Goal: Information Seeking & Learning: Learn about a topic

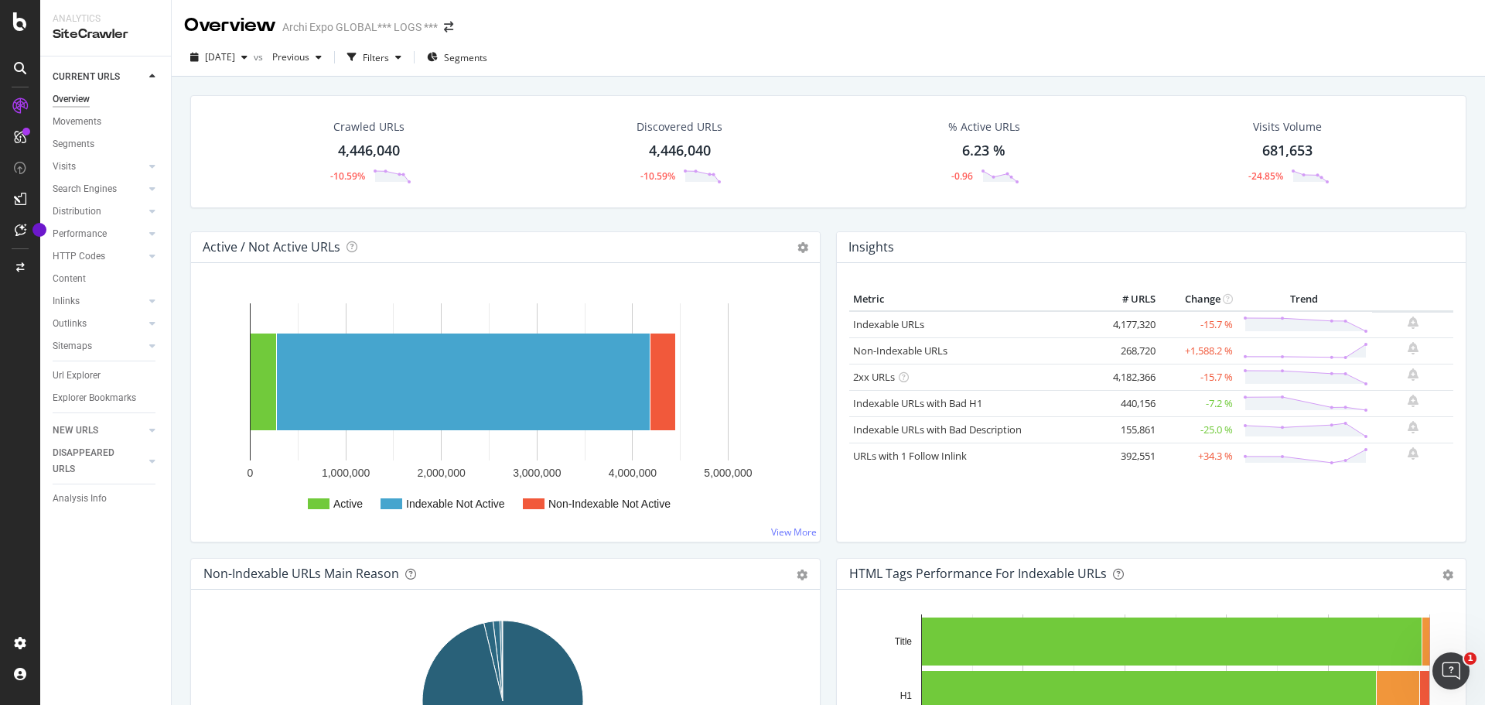
click at [1459, 244] on div "Insights Metric # URLS Change Trend Indexable URLs 4,177,320 -15.7 % Non-Indexa…" at bounding box center [1151, 394] width 646 height 326
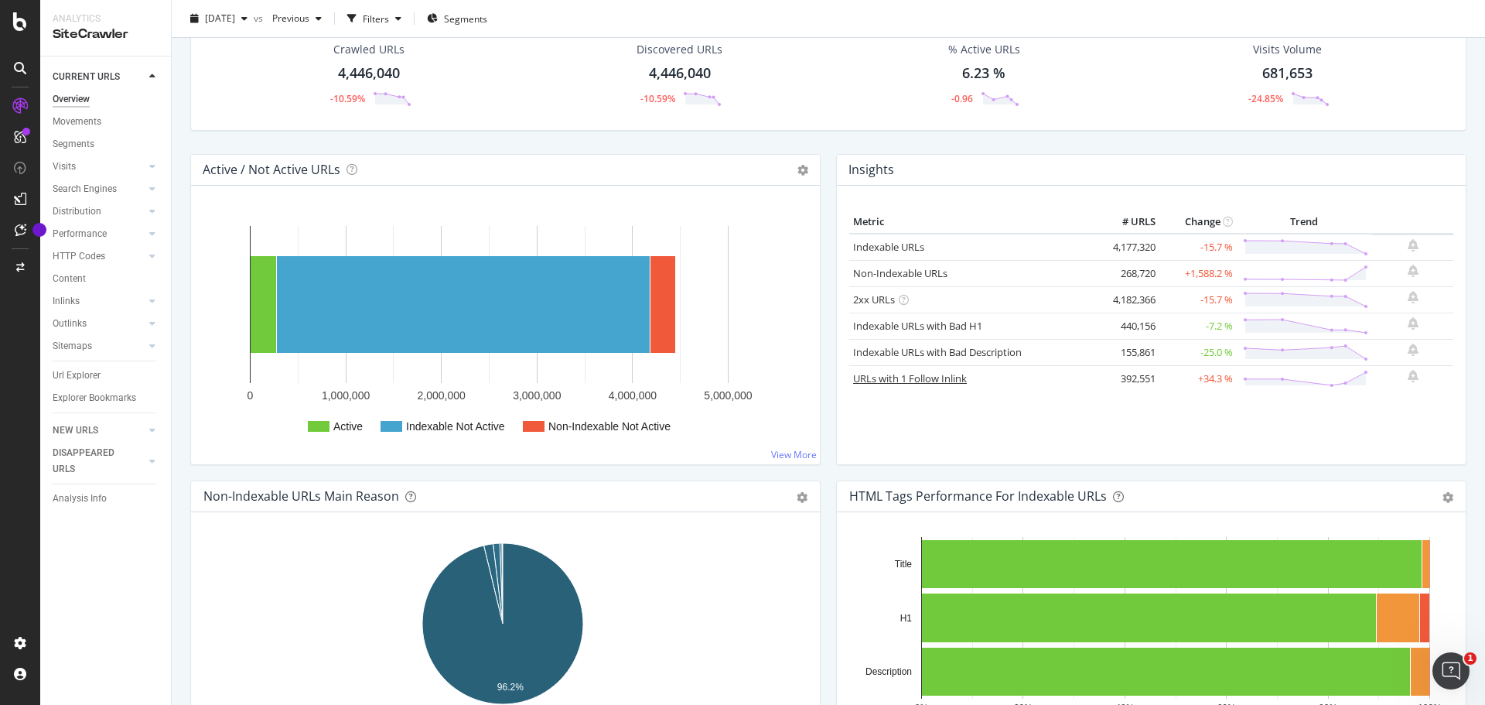
click at [935, 381] on link "URLs with 1 Follow Inlink" at bounding box center [910, 378] width 114 height 14
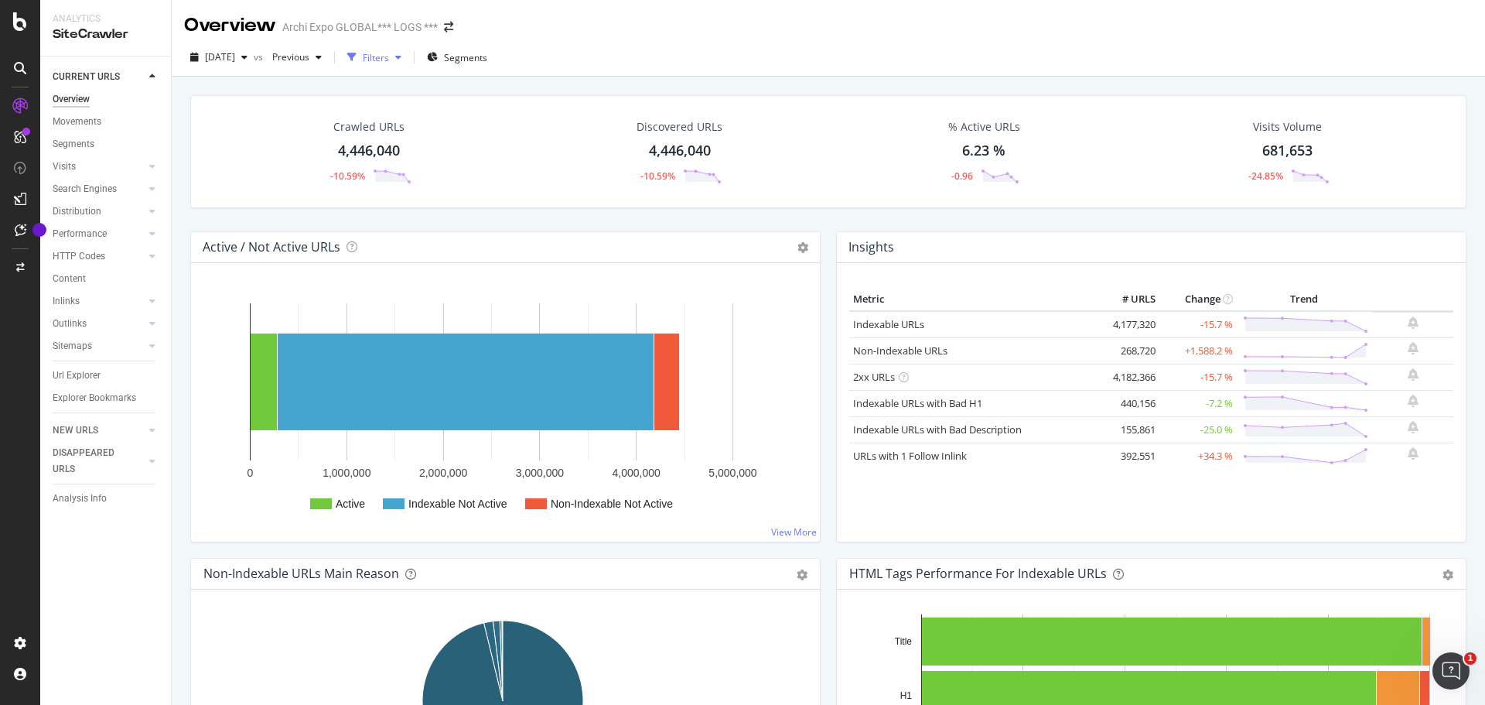
click at [408, 49] on div "Filters" at bounding box center [374, 57] width 67 height 23
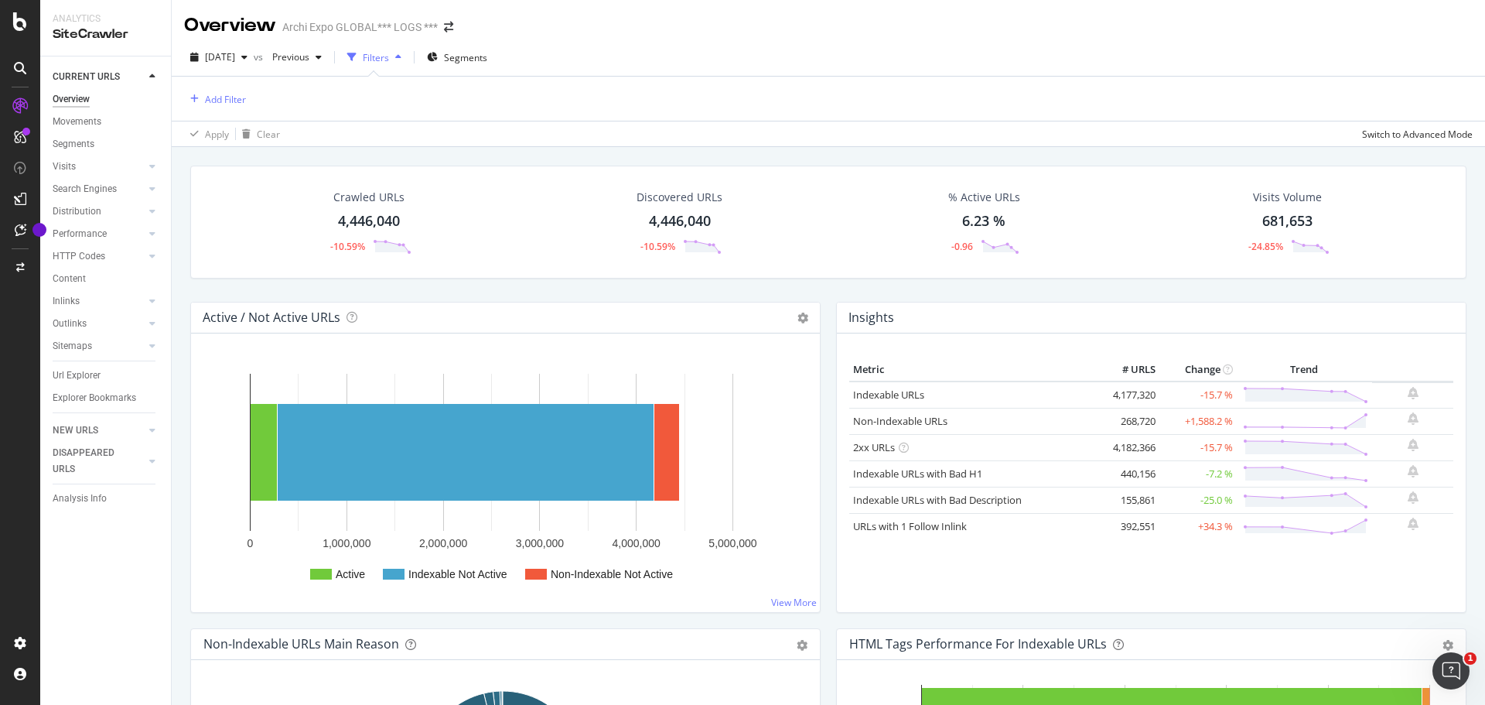
click at [408, 68] on div "Filters" at bounding box center [374, 57] width 67 height 23
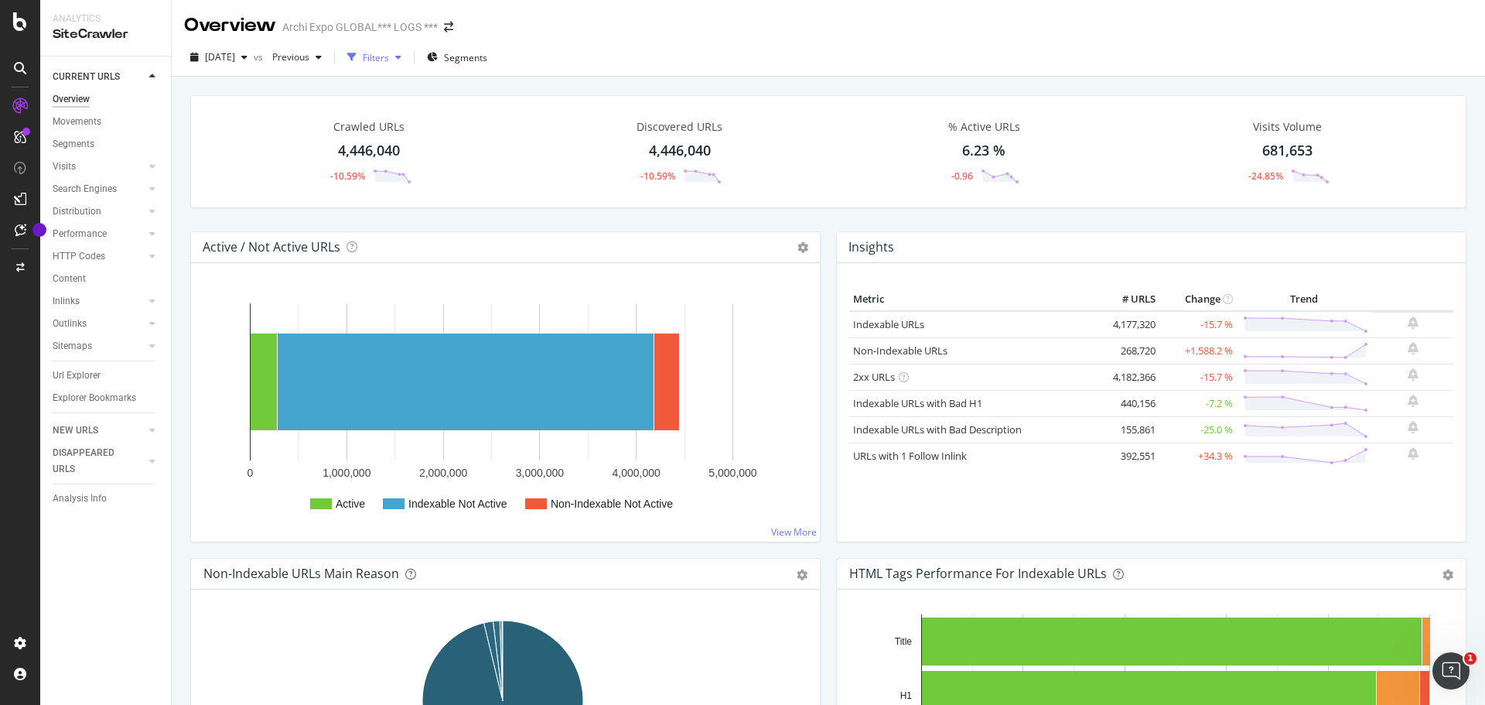
click at [389, 56] on div "Filters" at bounding box center [376, 57] width 26 height 13
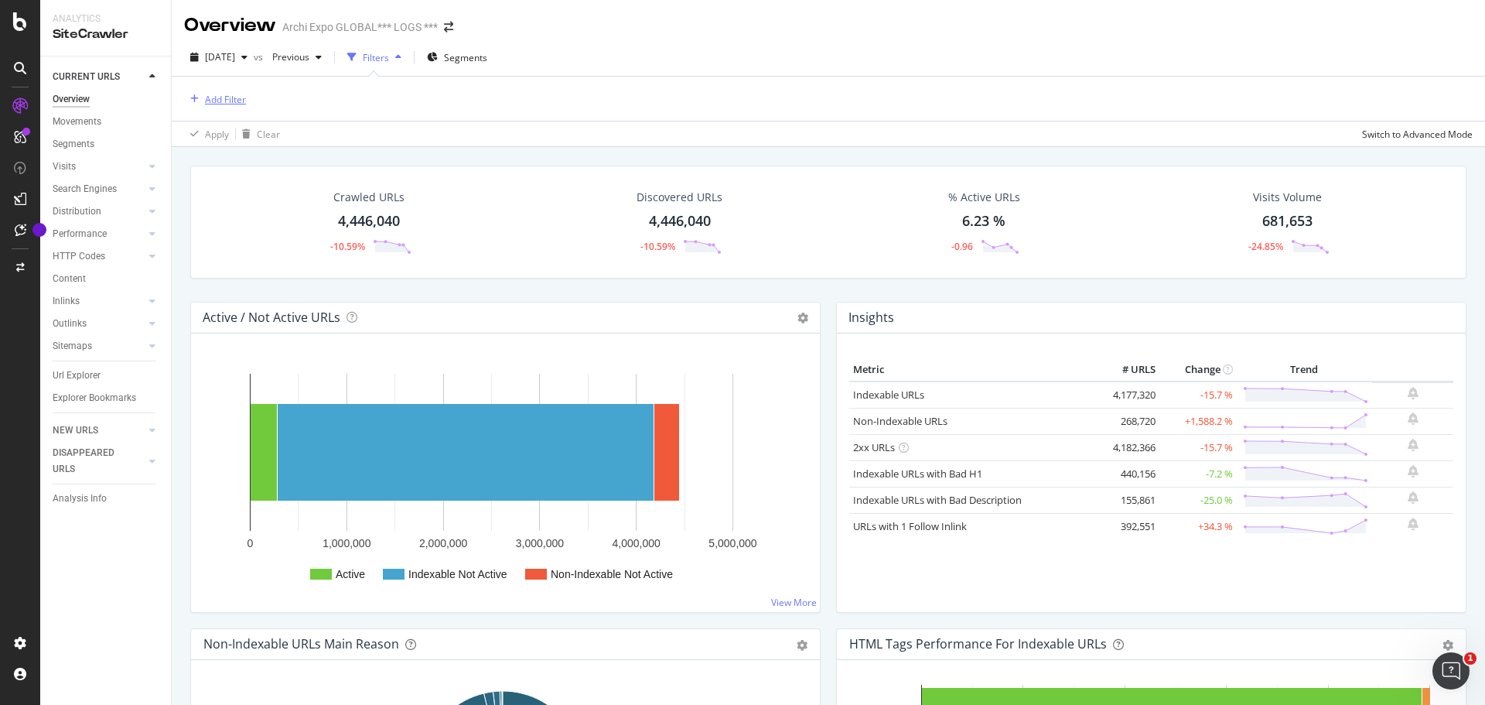
click at [233, 101] on div "Add Filter" at bounding box center [225, 99] width 41 height 13
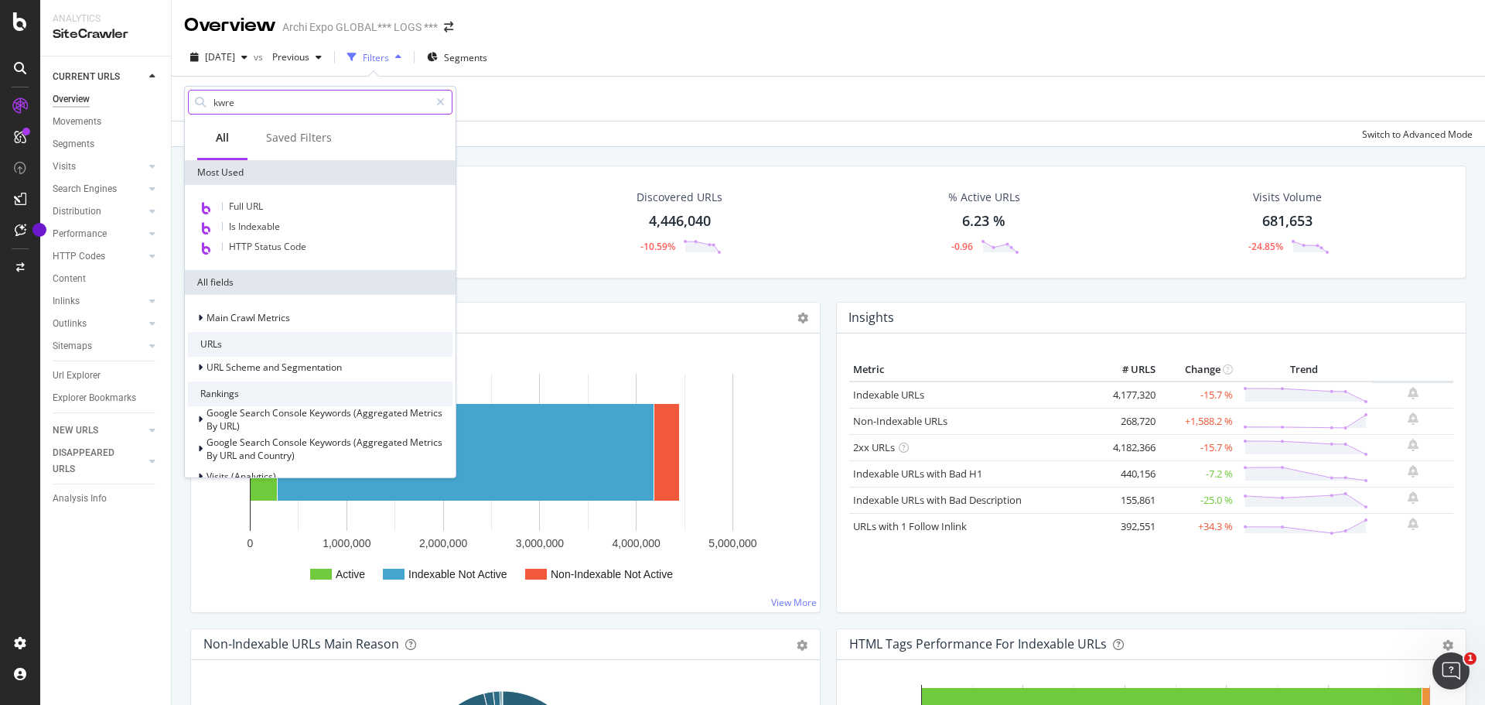
type input "kwref"
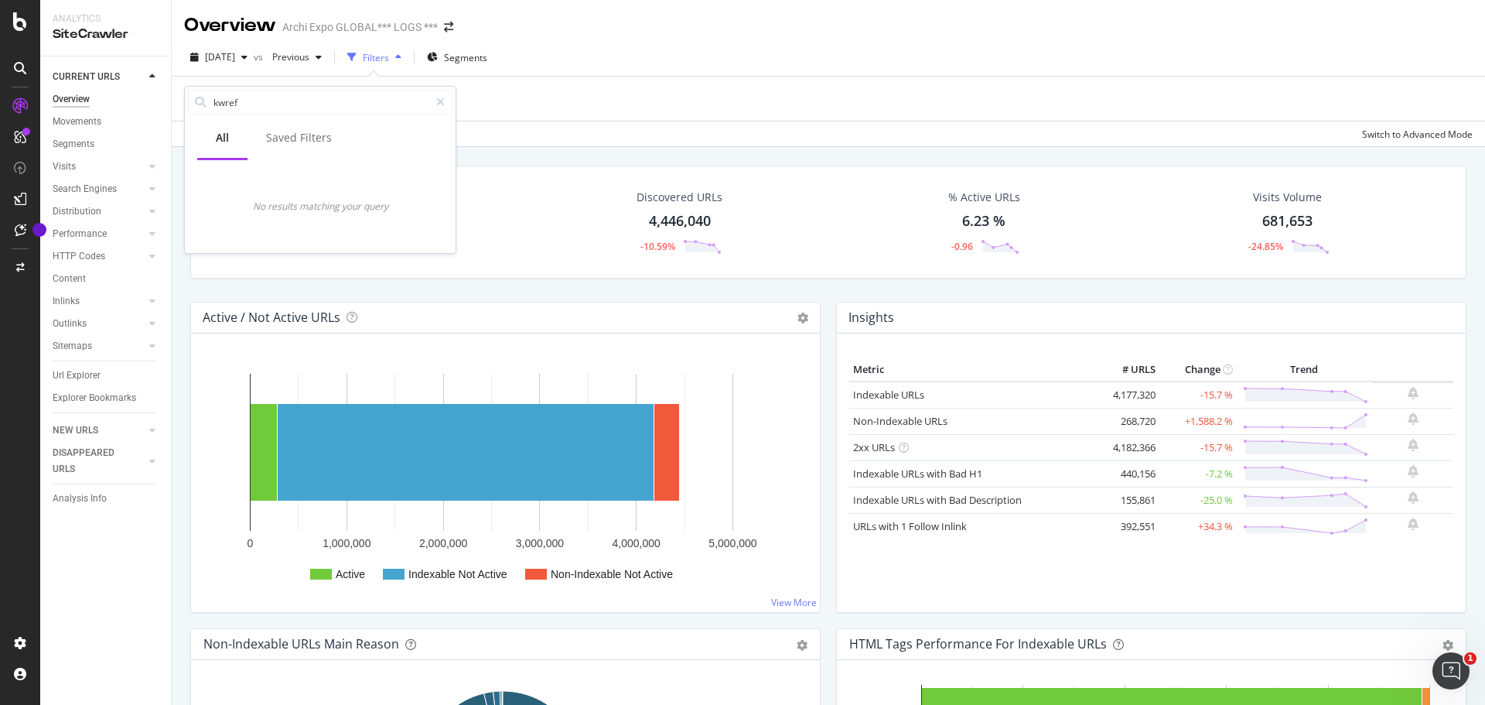
click at [615, 36] on div "Overview Archi Expo GLOBAL*** LOGS ***" at bounding box center [828, 19] width 1313 height 39
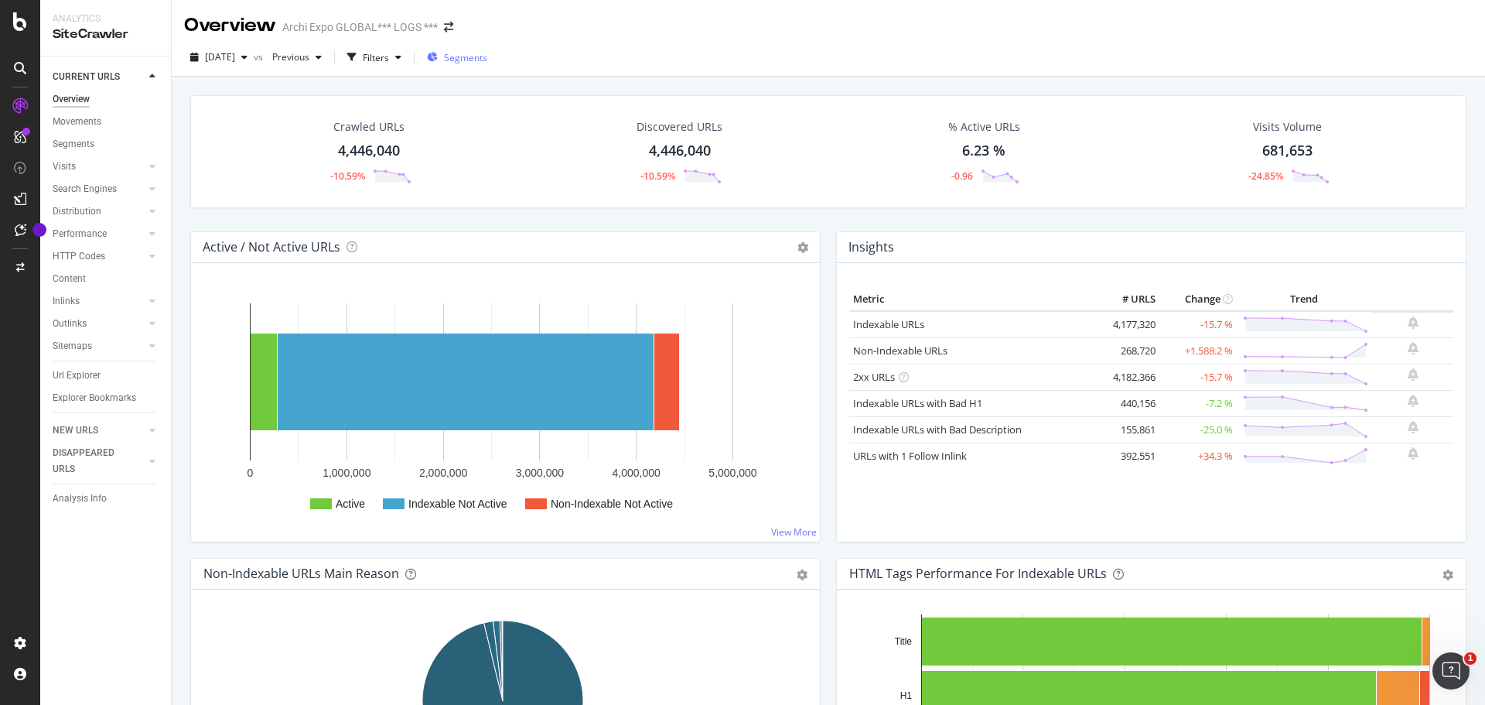
click at [487, 55] on span "Segments" at bounding box center [465, 57] width 43 height 13
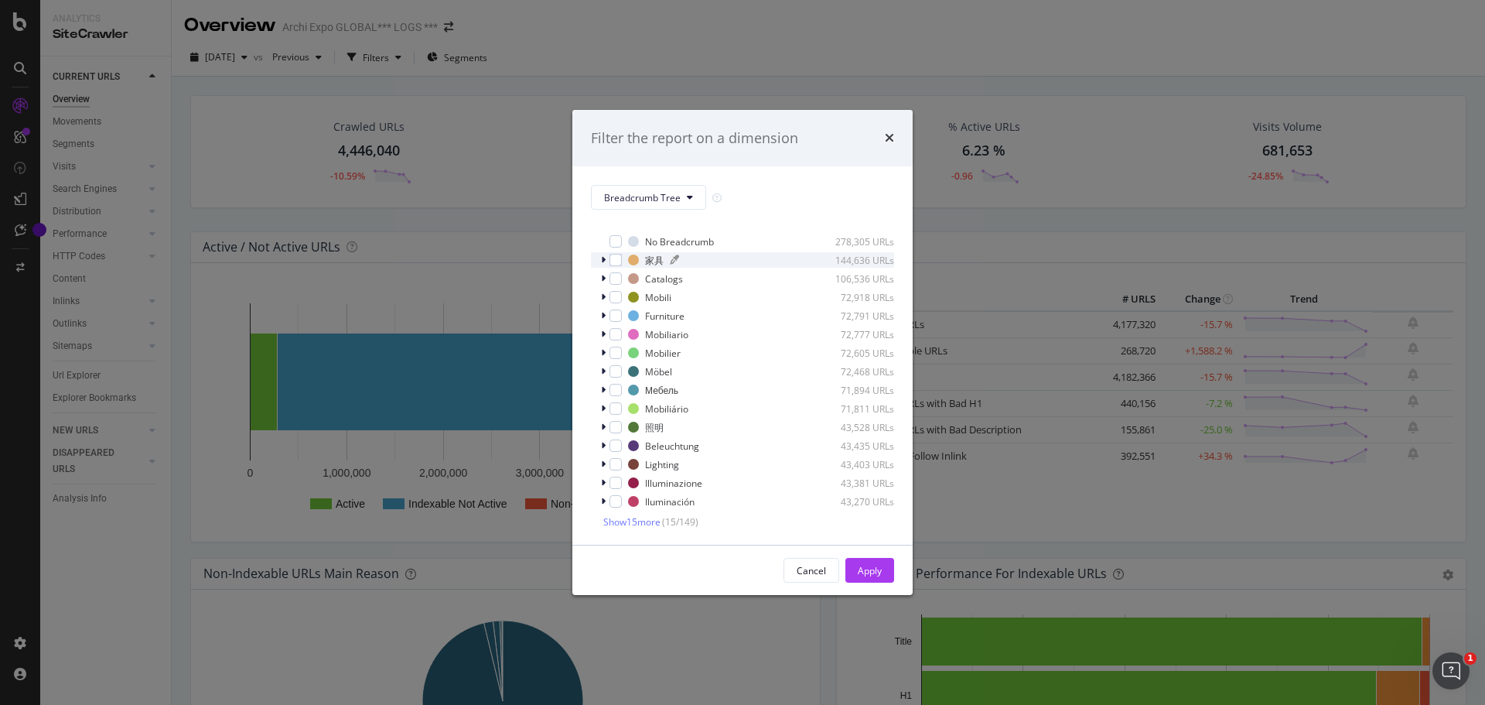
scroll to position [13, 0]
click at [808, 572] on div "Cancel" at bounding box center [811, 570] width 29 height 13
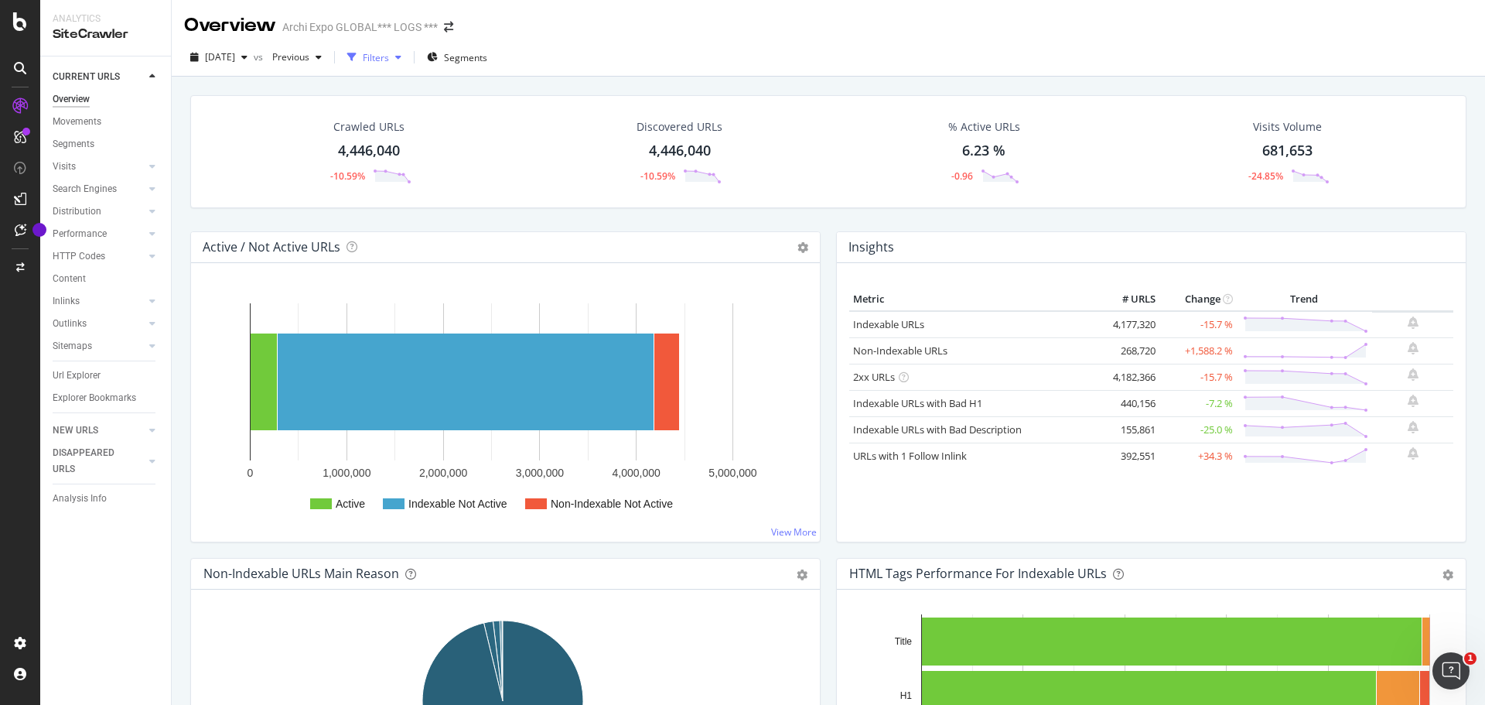
click at [408, 60] on div "button" at bounding box center [398, 57] width 19 height 9
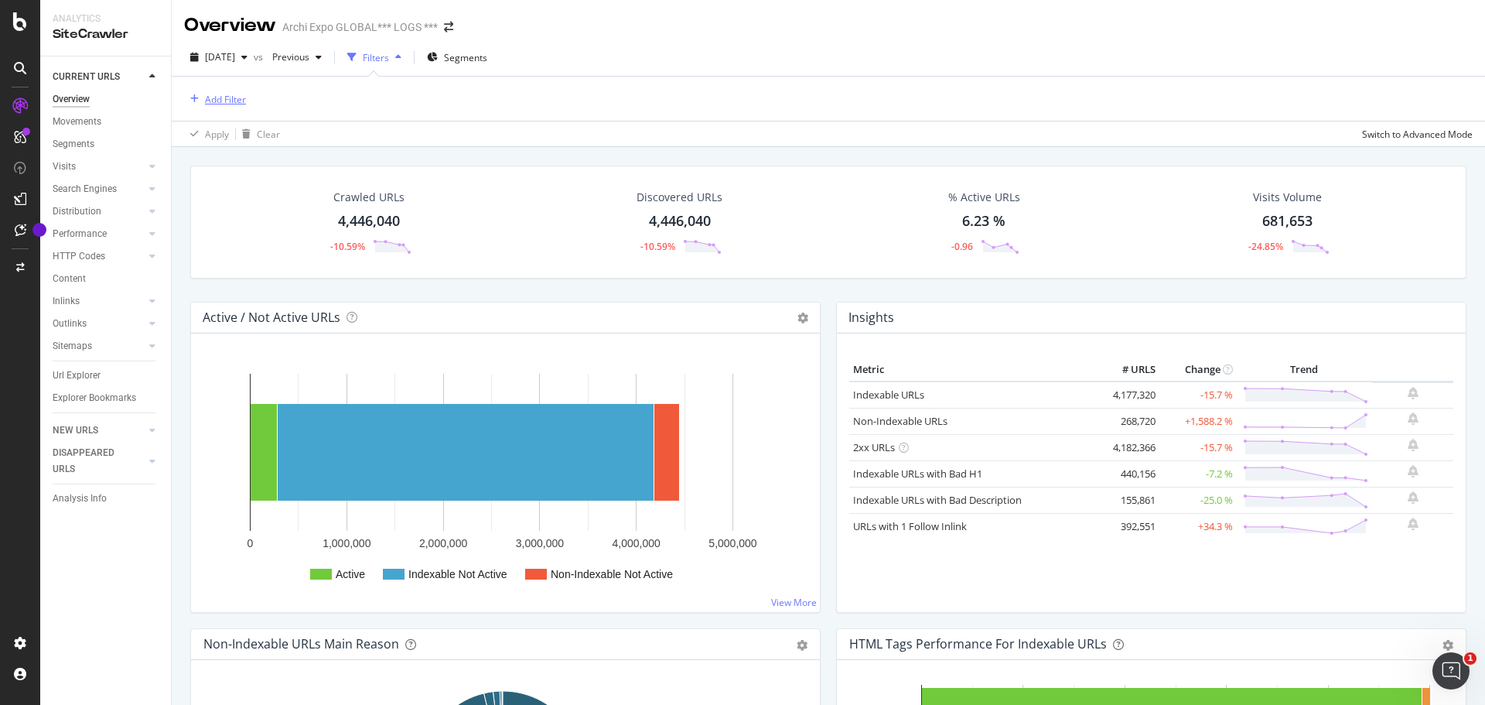
click at [216, 98] on div "Add Filter" at bounding box center [225, 99] width 41 height 13
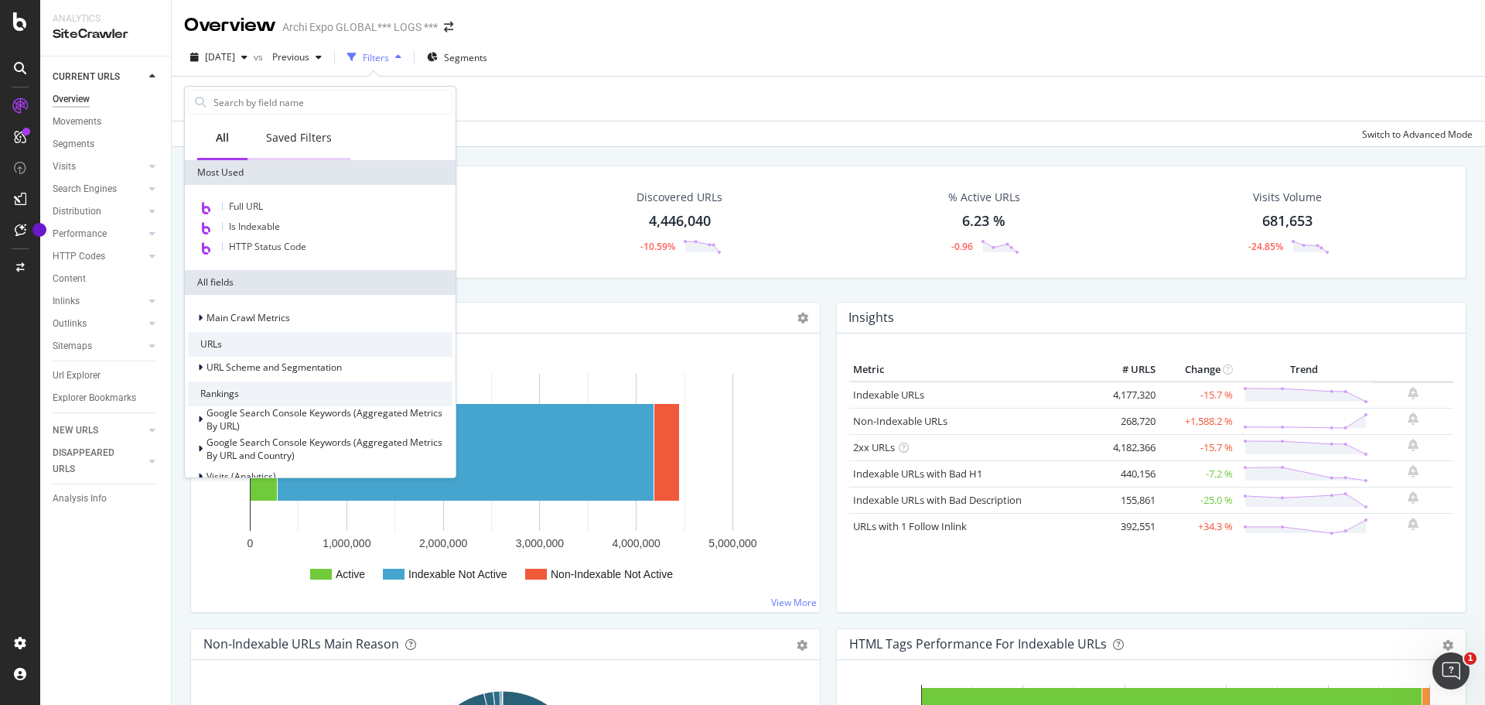
click at [289, 138] on div "Saved Filters" at bounding box center [299, 137] width 66 height 15
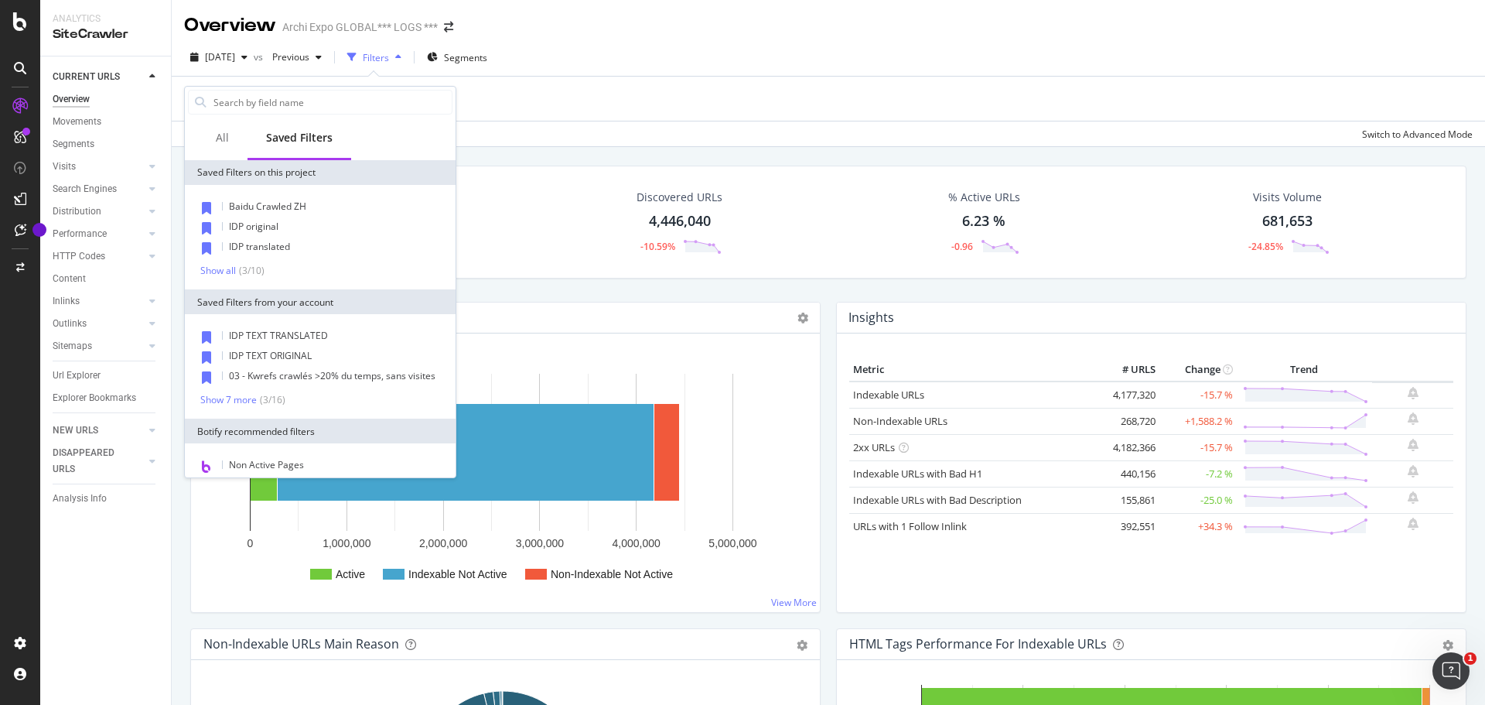
click at [517, 26] on div "Overview Archi Expo GLOBAL*** LOGS ***" at bounding box center [828, 19] width 1313 height 39
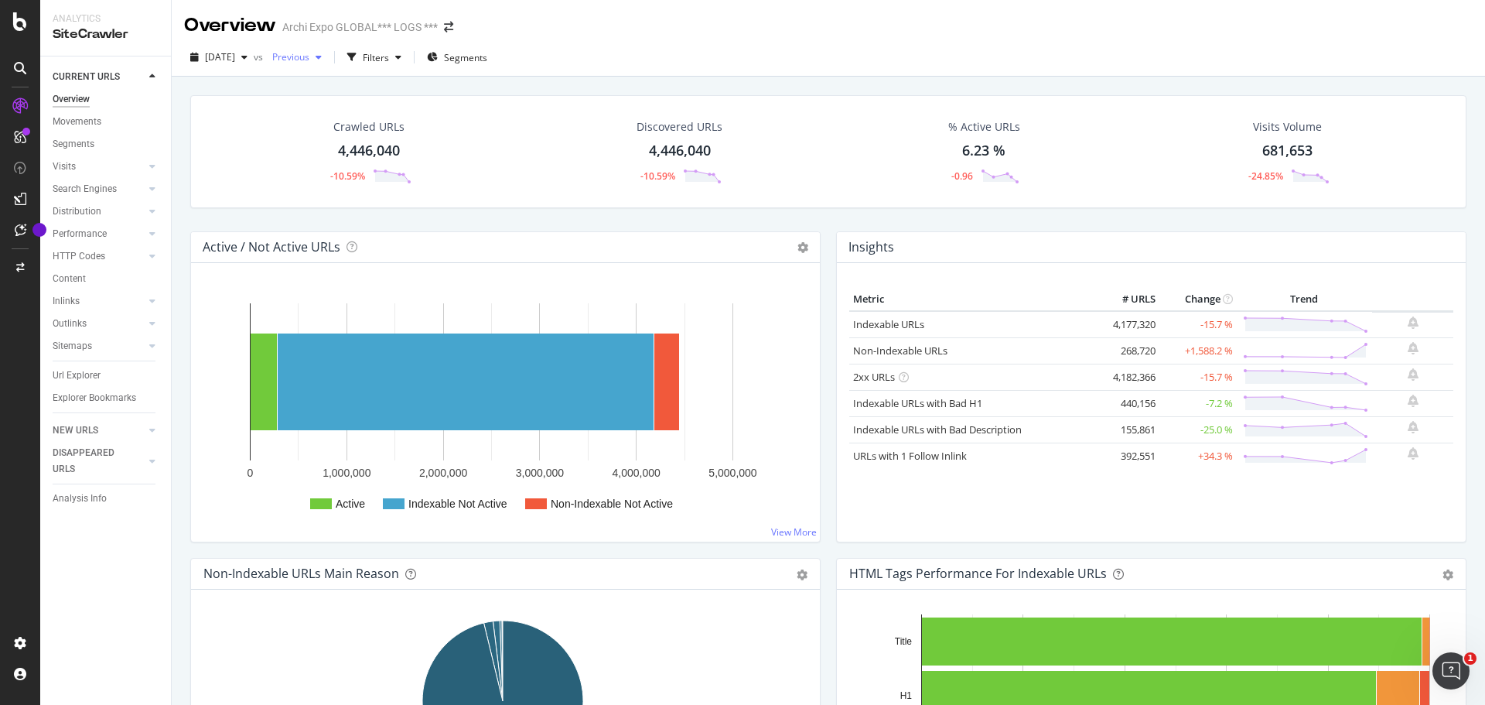
click at [322, 53] on icon "button" at bounding box center [319, 57] width 6 height 9
click at [565, 50] on div "[DATE] vs Previous Filters Segments" at bounding box center [828, 60] width 1313 height 31
click at [254, 60] on div "button" at bounding box center [244, 57] width 19 height 9
click at [643, 23] on div "Overview Archi Expo GLOBAL*** LOGS ***" at bounding box center [828, 19] width 1313 height 39
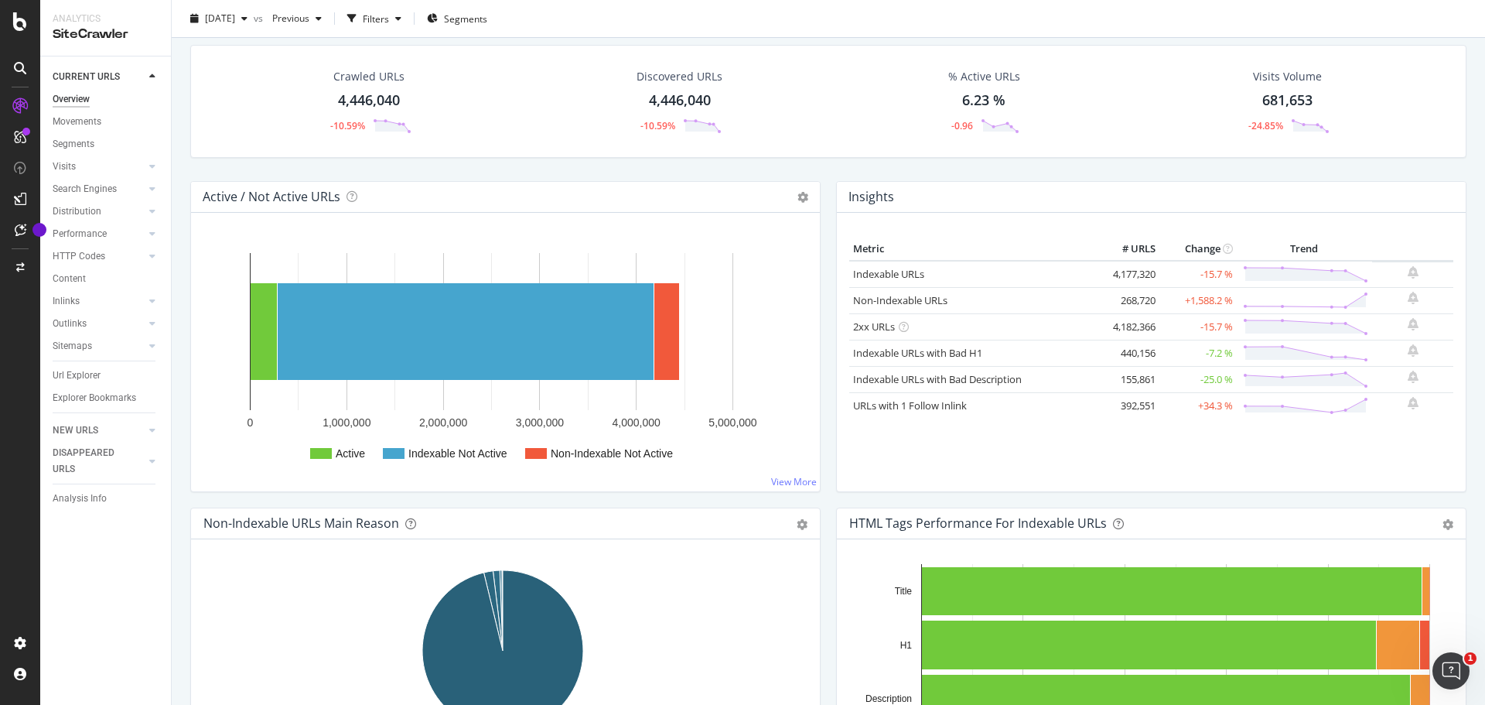
scroll to position [77, 0]
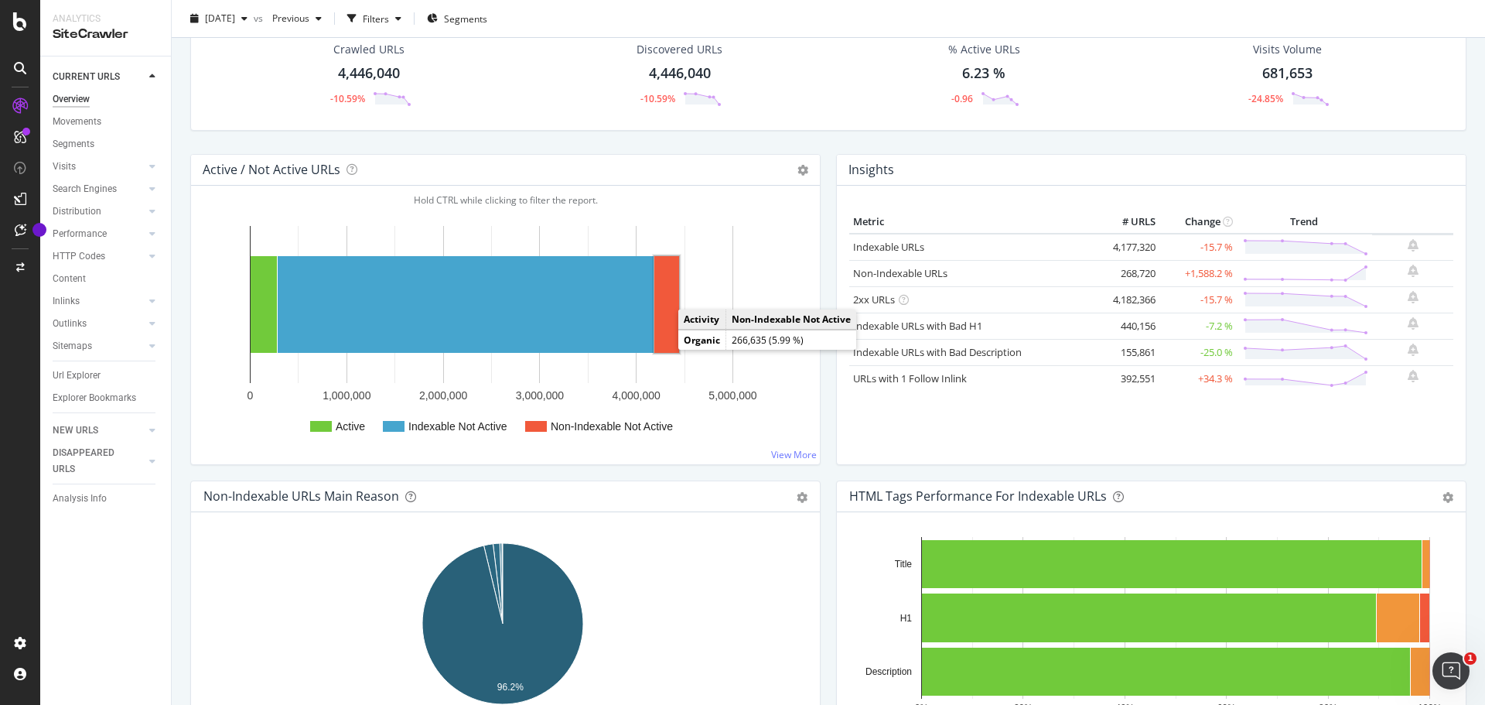
click at [671, 294] on rect "A chart." at bounding box center [666, 304] width 25 height 97
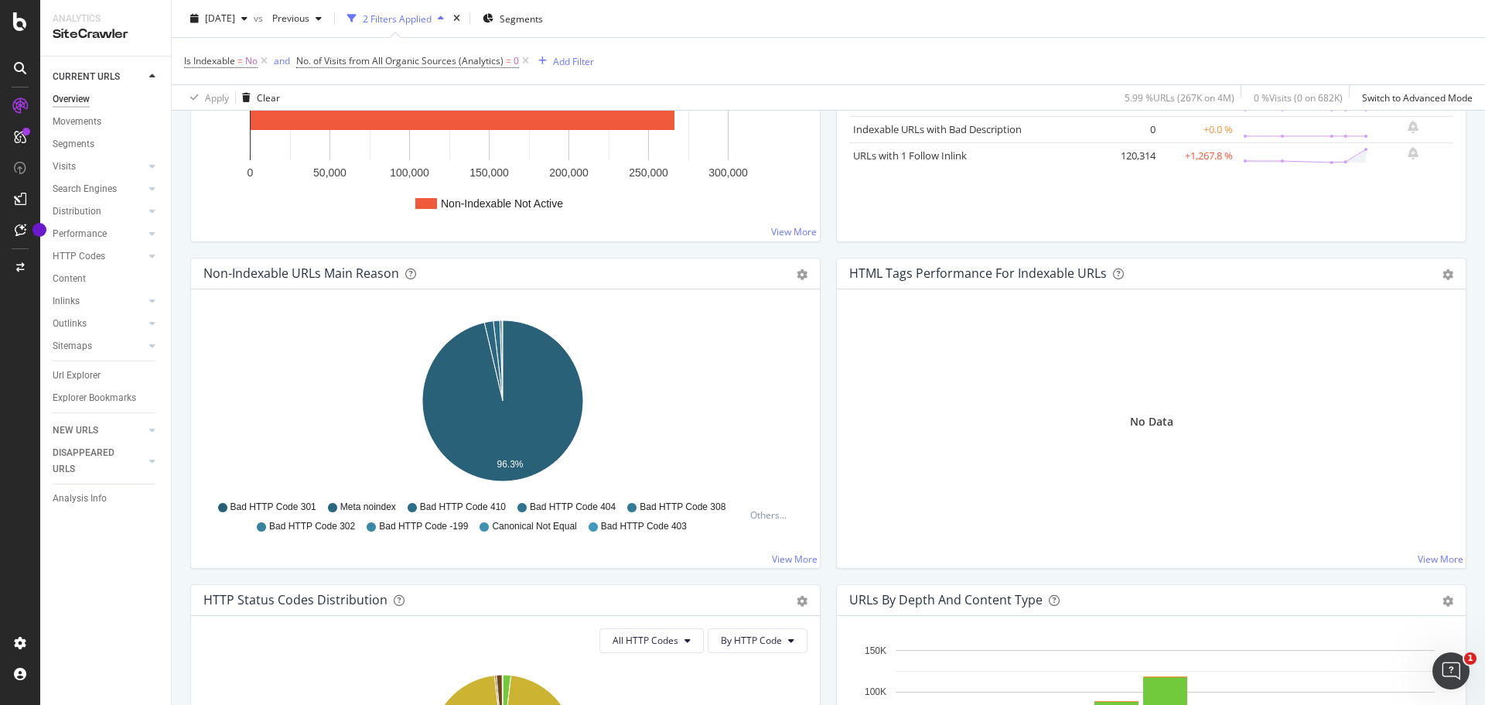
scroll to position [387, 0]
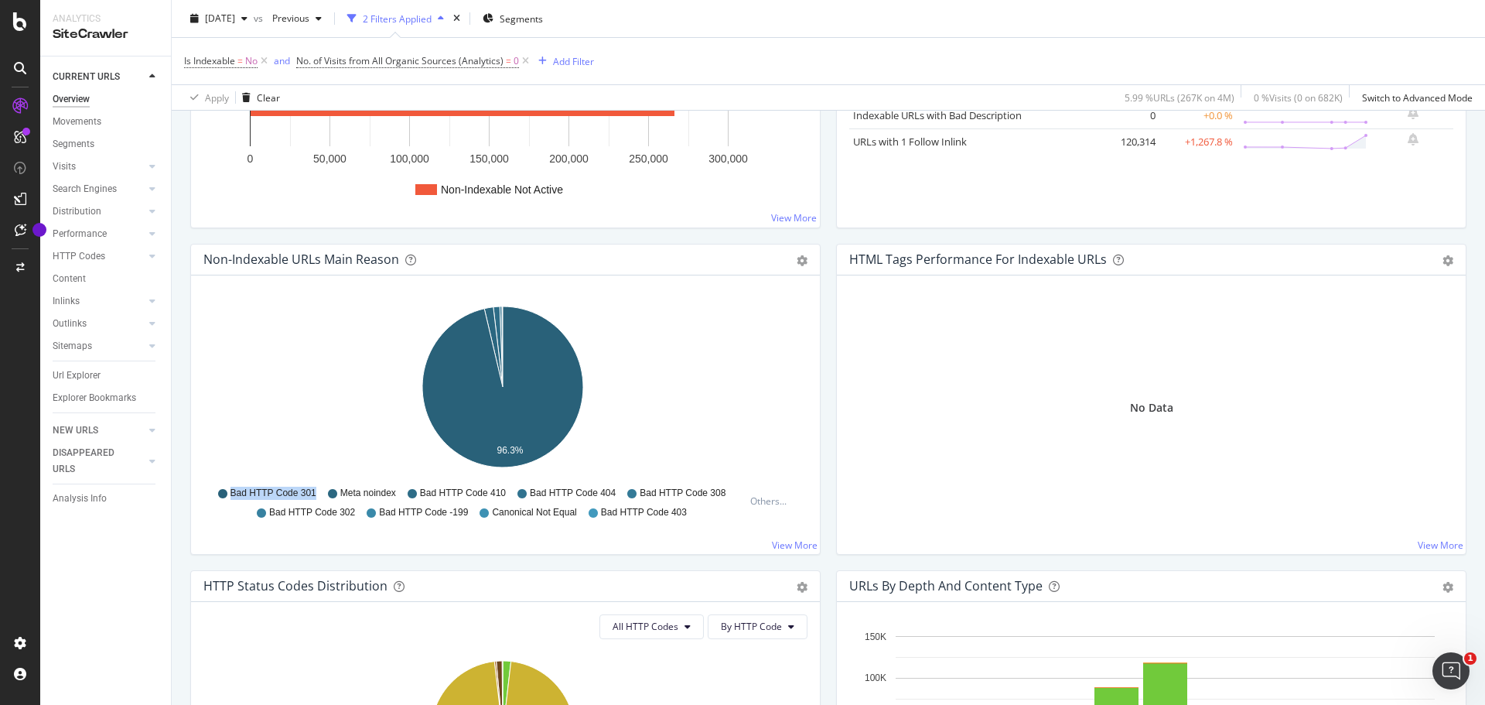
drag, startPoint x: 316, startPoint y: 494, endPoint x: 229, endPoint y: 492, distance: 86.7
click at [225, 491] on div "Bad HTTP Code 301 Meta noindex Bad HTTP Code 410 Bad HTTP Code 404 Bad HTTP Cod…" at bounding box center [477, 500] width 533 height 35
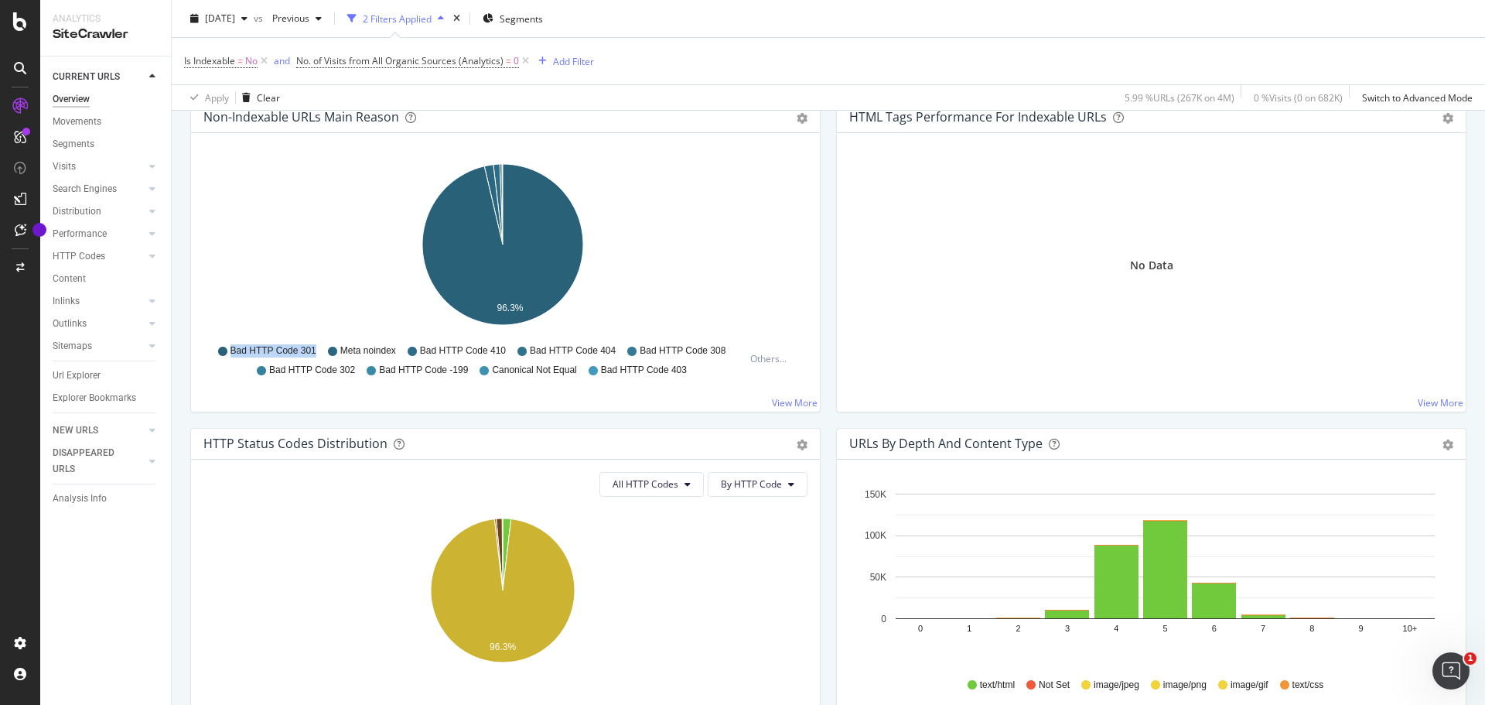
scroll to position [374, 0]
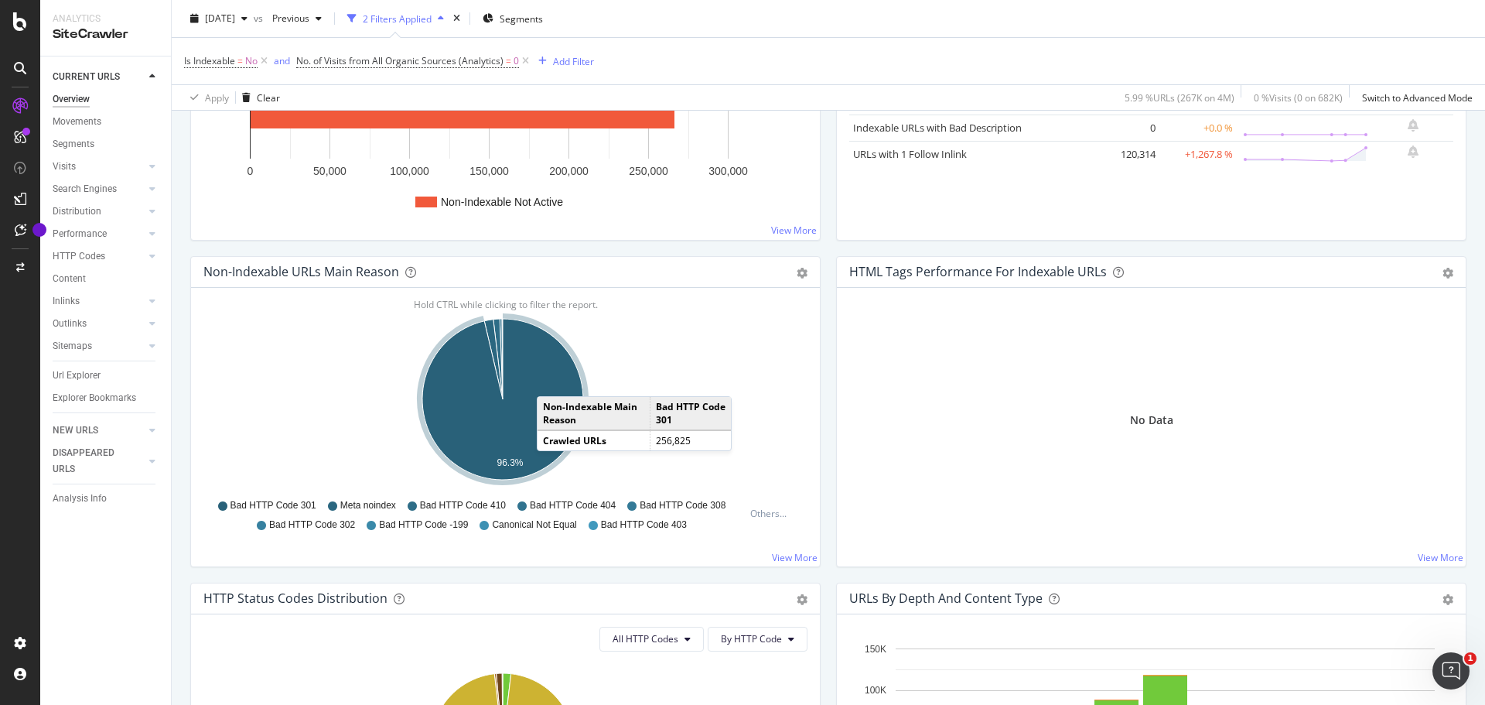
click at [552, 381] on icon "A chart." at bounding box center [502, 399] width 161 height 161
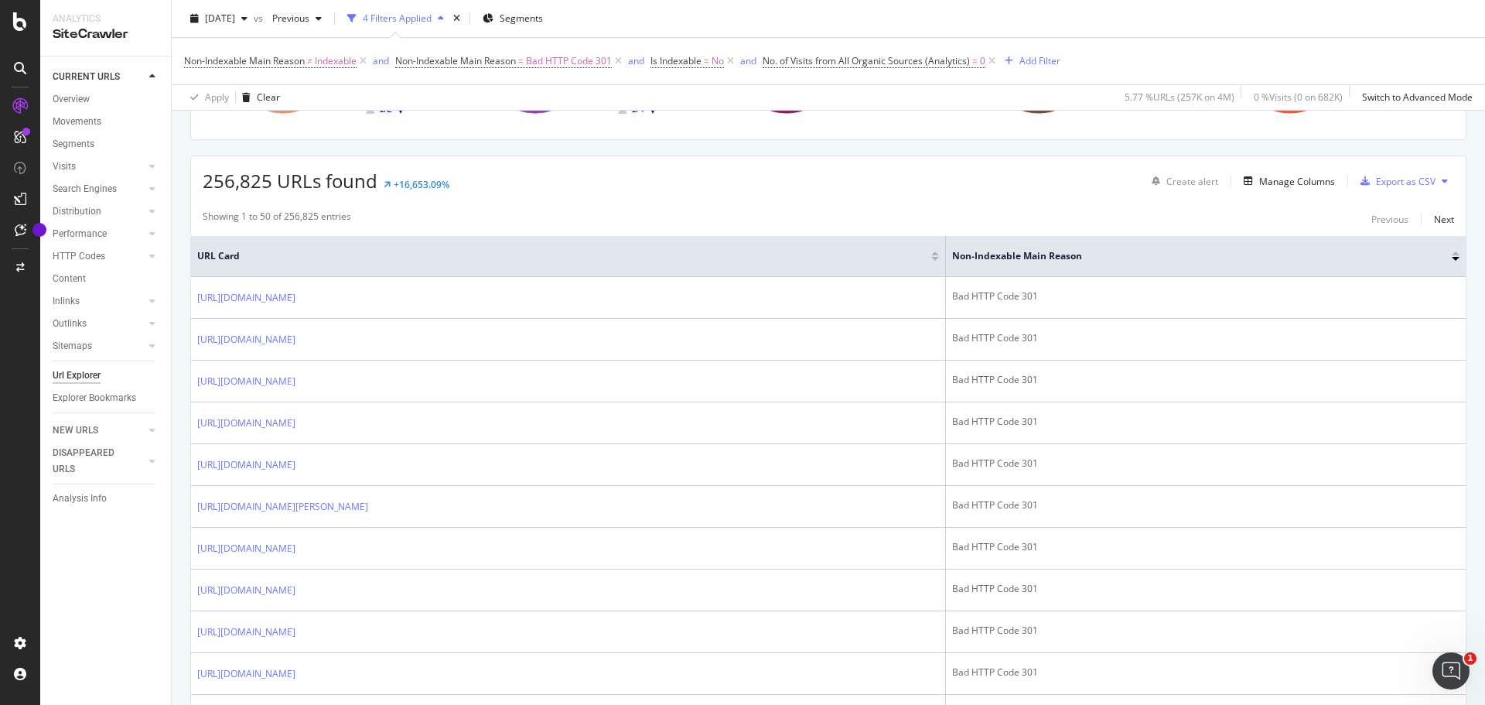
scroll to position [232, 0]
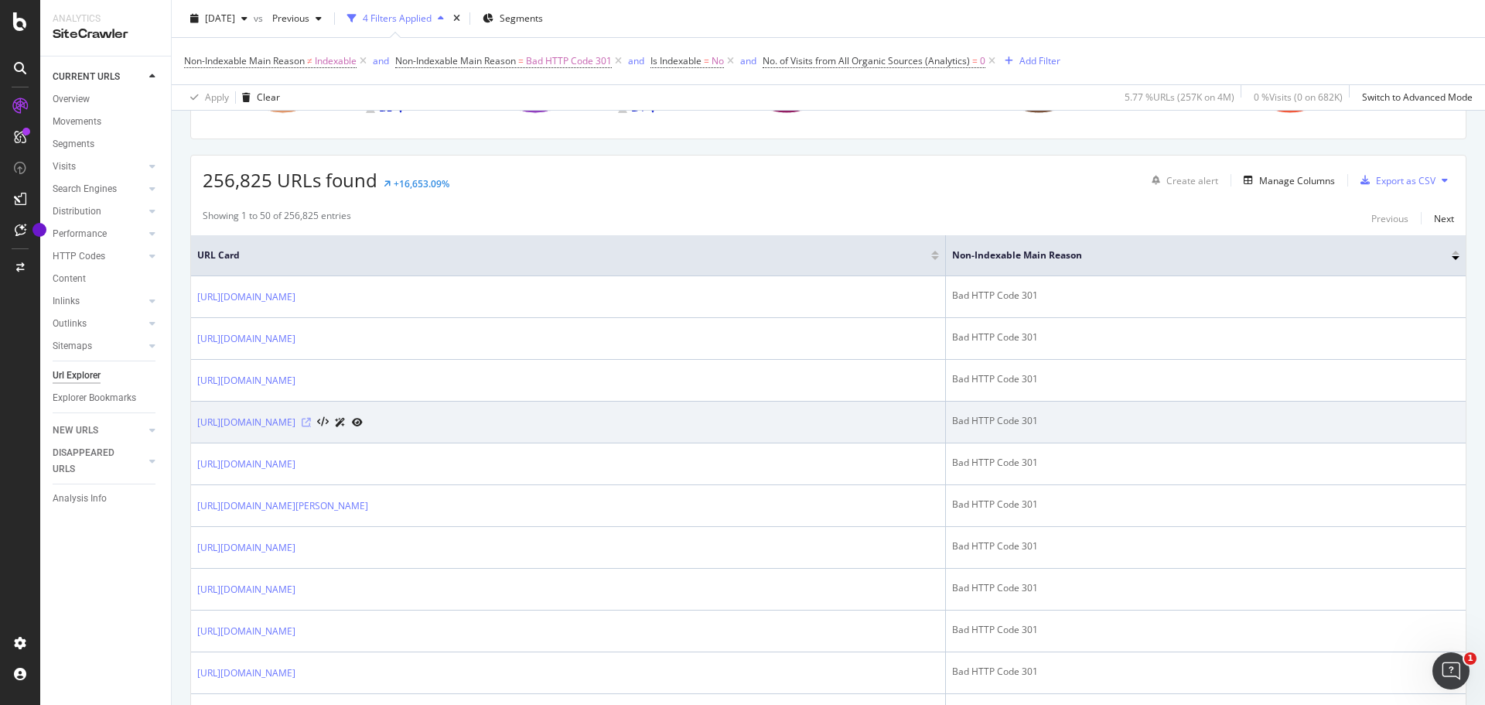
click at [311, 422] on icon at bounding box center [306, 422] width 9 height 9
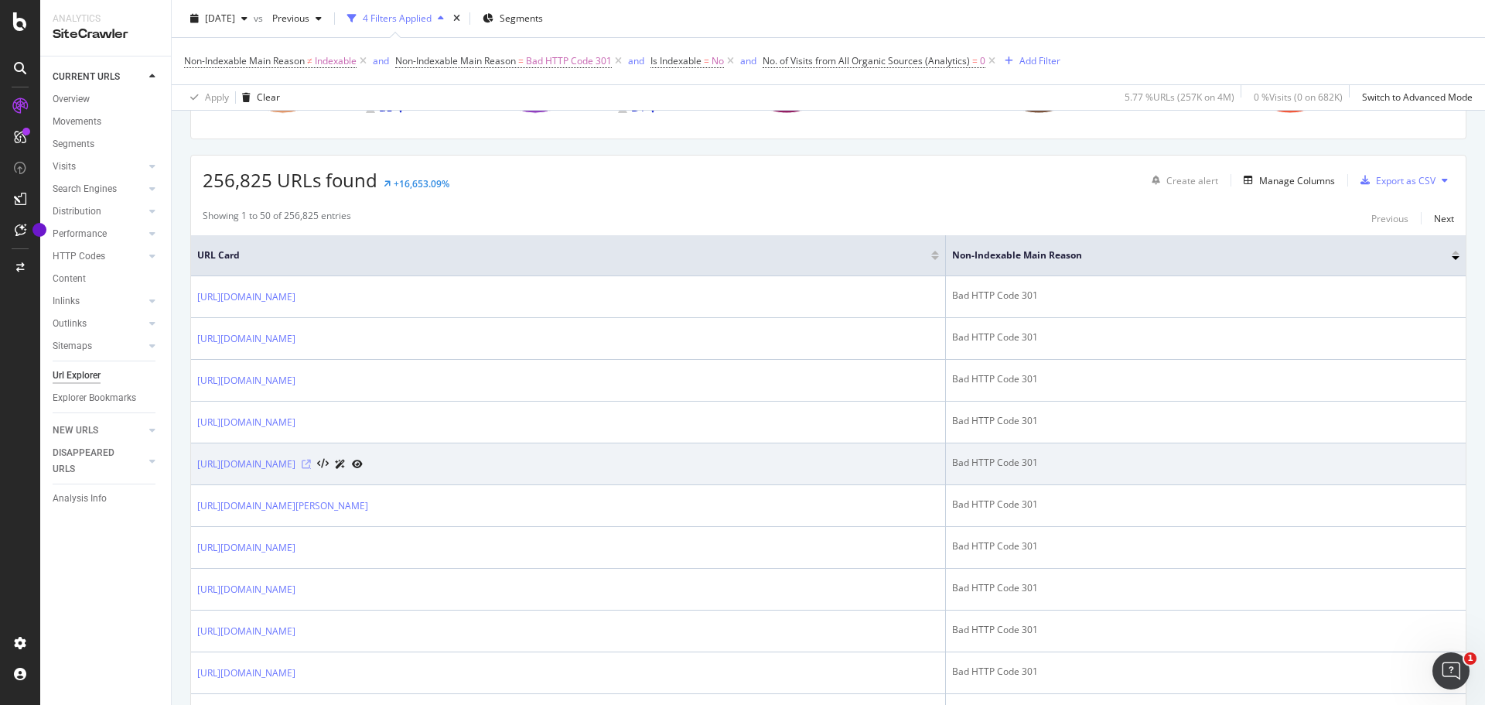
click at [311, 459] on icon at bounding box center [306, 463] width 9 height 9
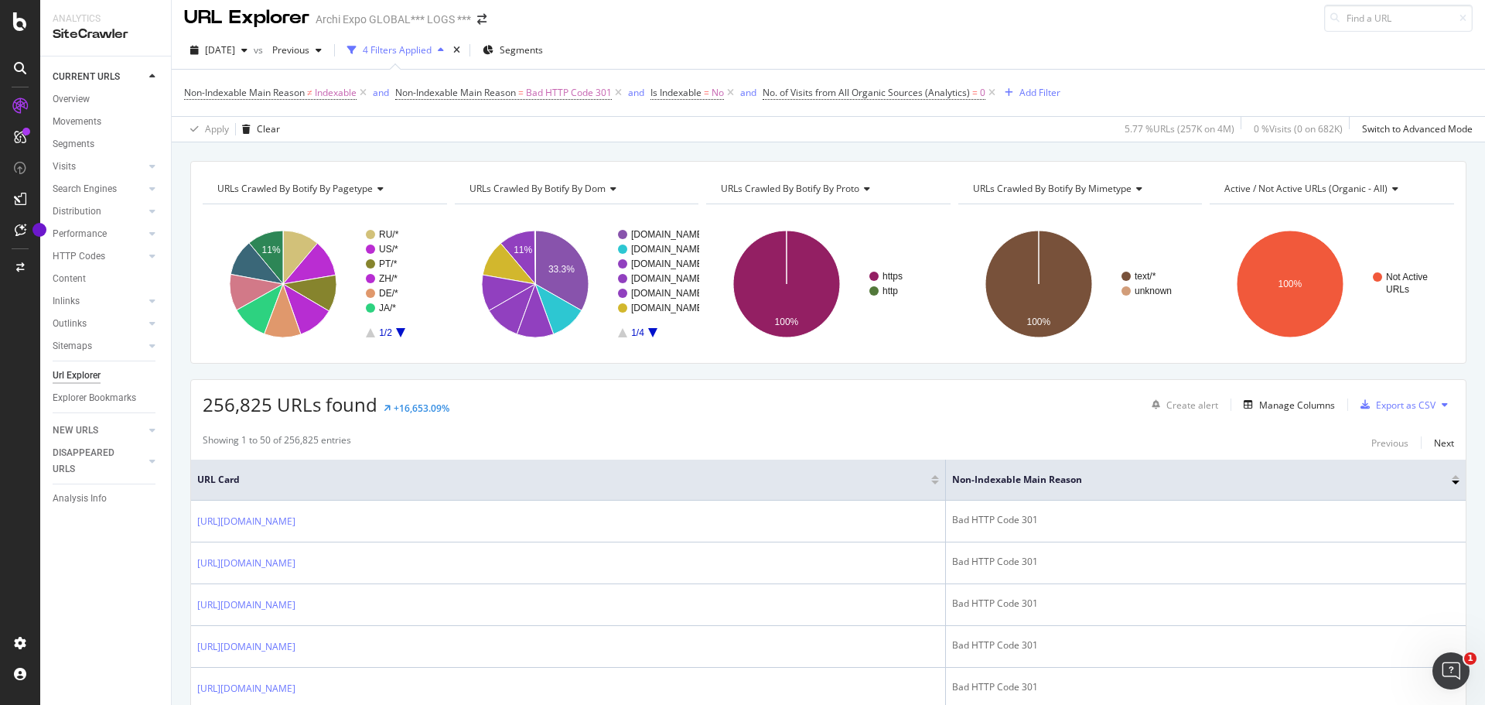
scroll to position [0, 0]
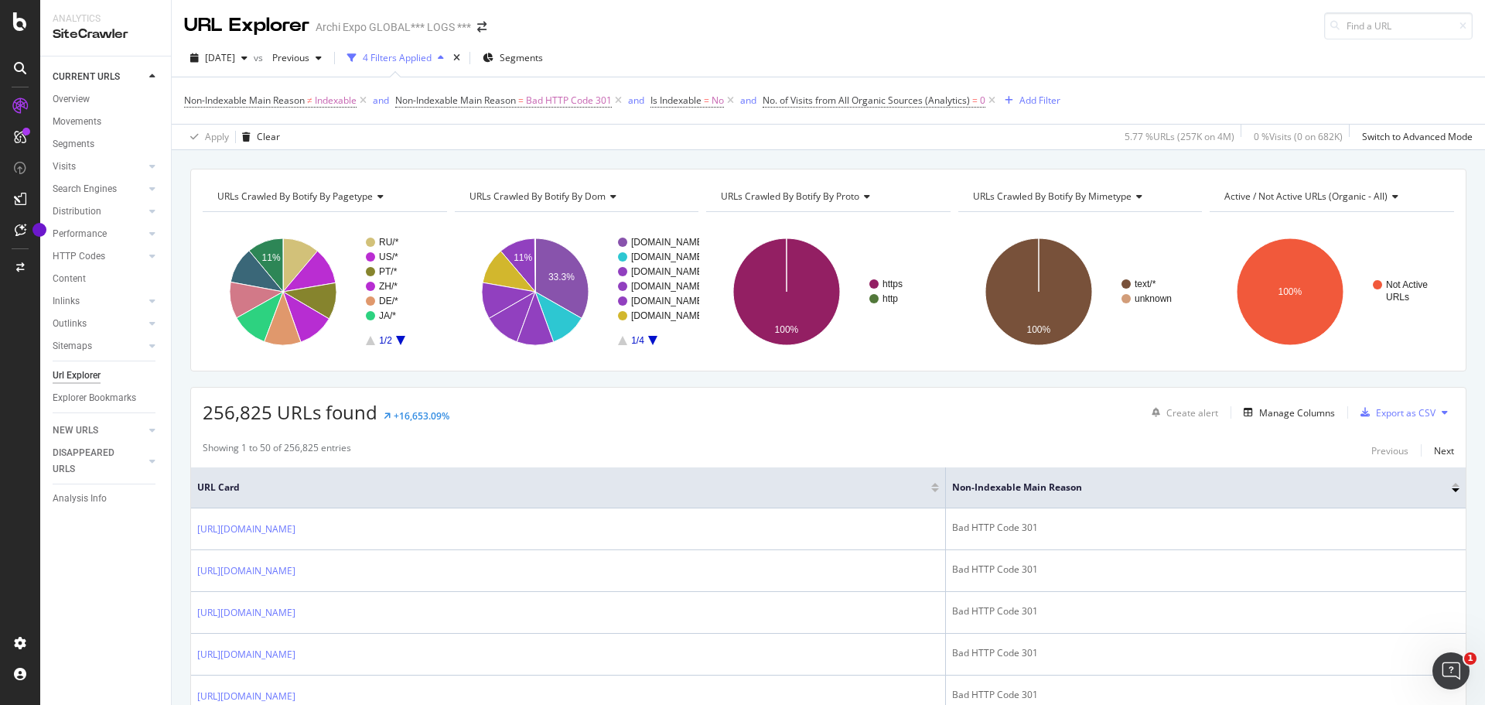
click at [432, 56] on div "4 Filters Applied" at bounding box center [397, 57] width 69 height 13
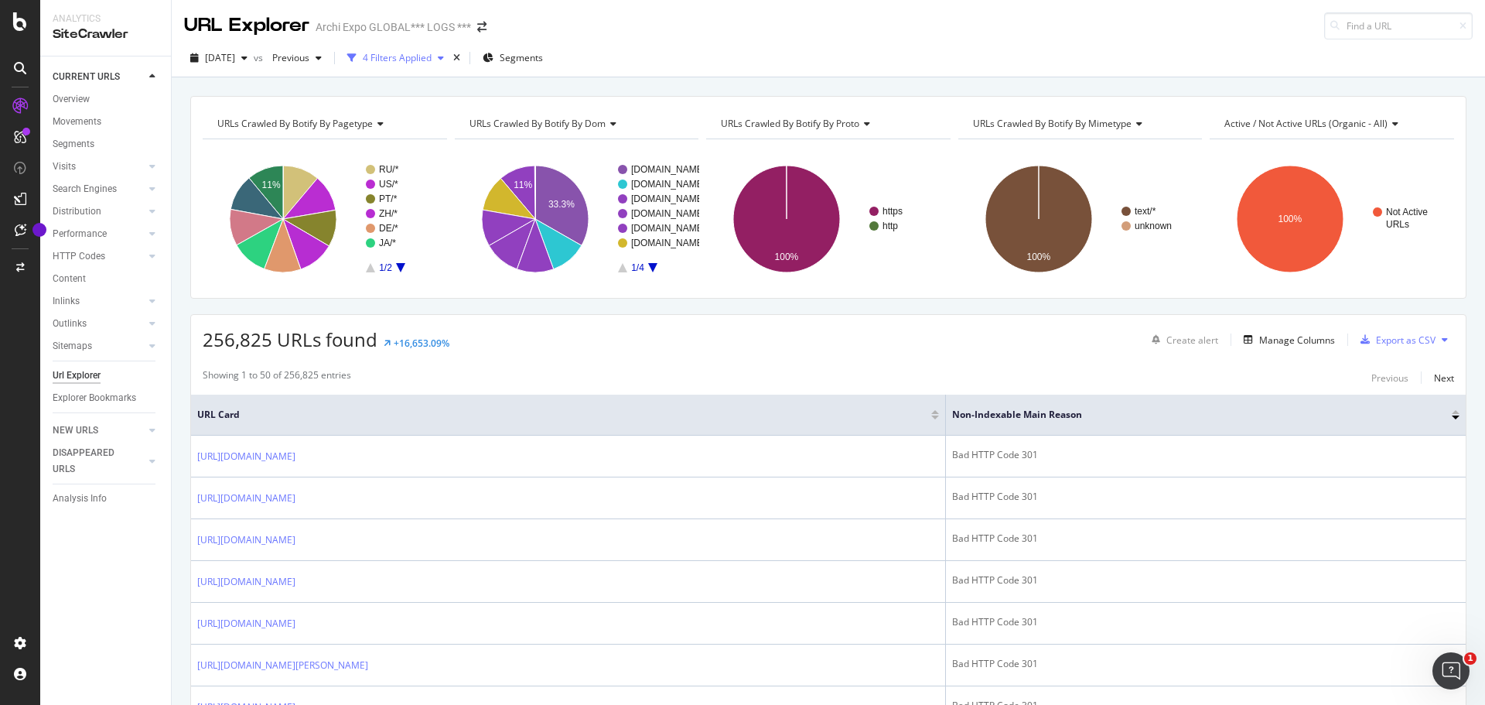
click at [432, 56] on div "4 Filters Applied" at bounding box center [397, 57] width 69 height 13
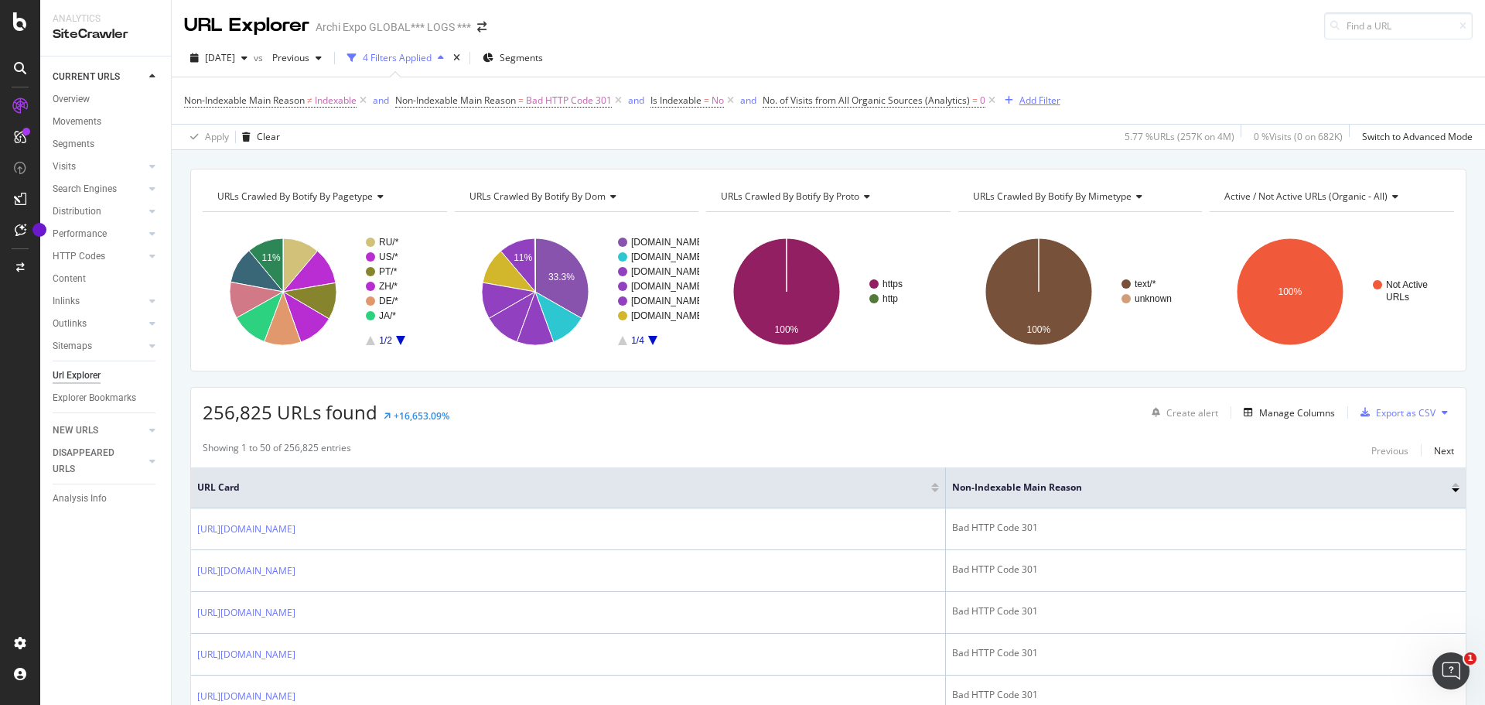
click at [1042, 100] on div "Add Filter" at bounding box center [1039, 100] width 41 height 13
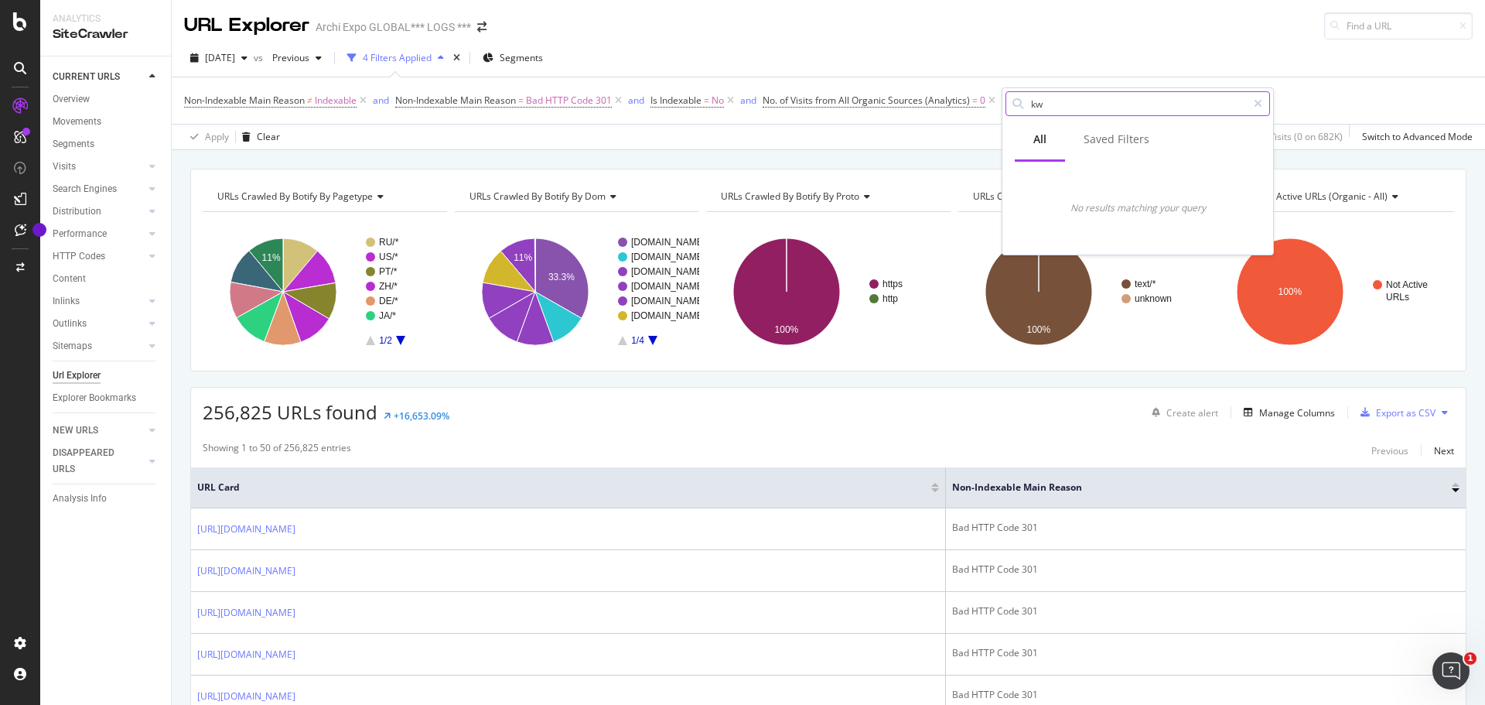
type input "k"
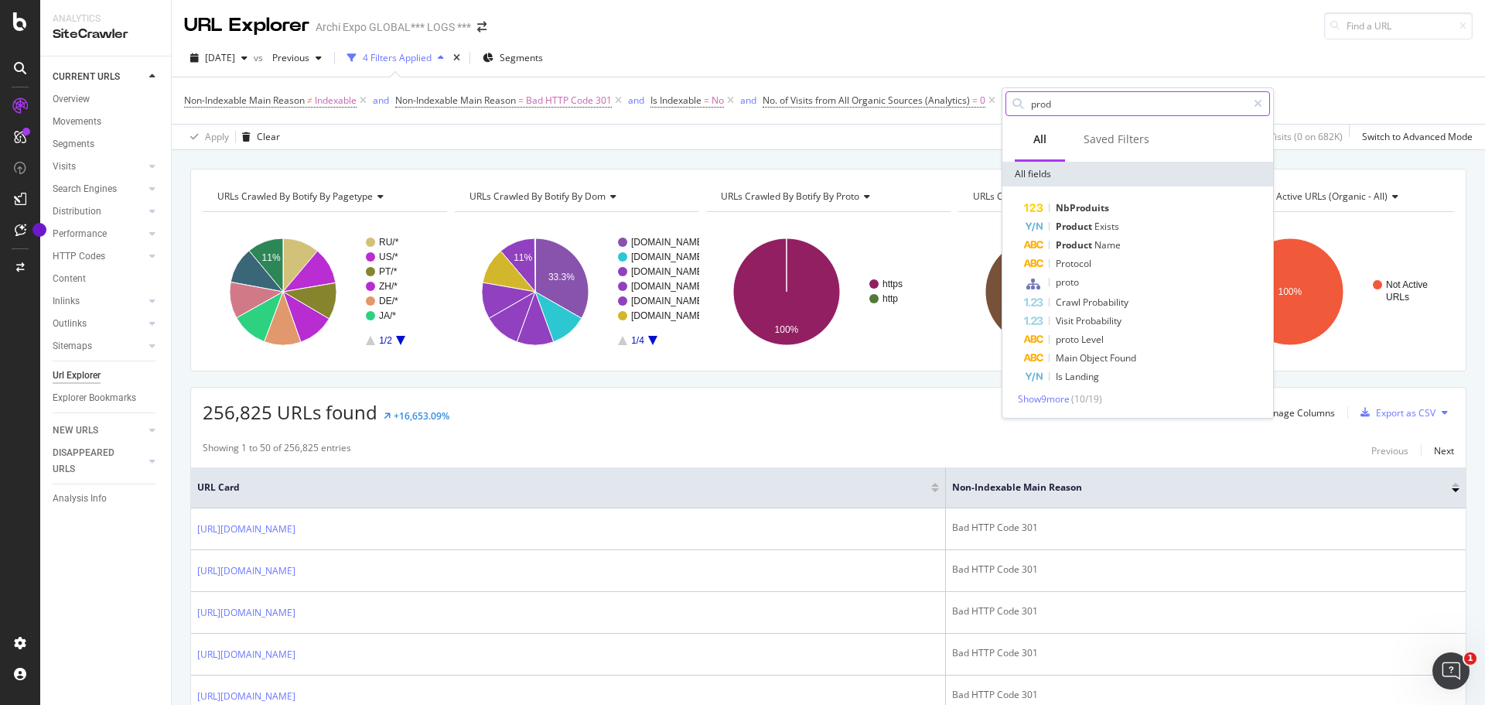
click at [1089, 104] on input "prod" at bounding box center [1137, 103] width 217 height 23
type input "url"
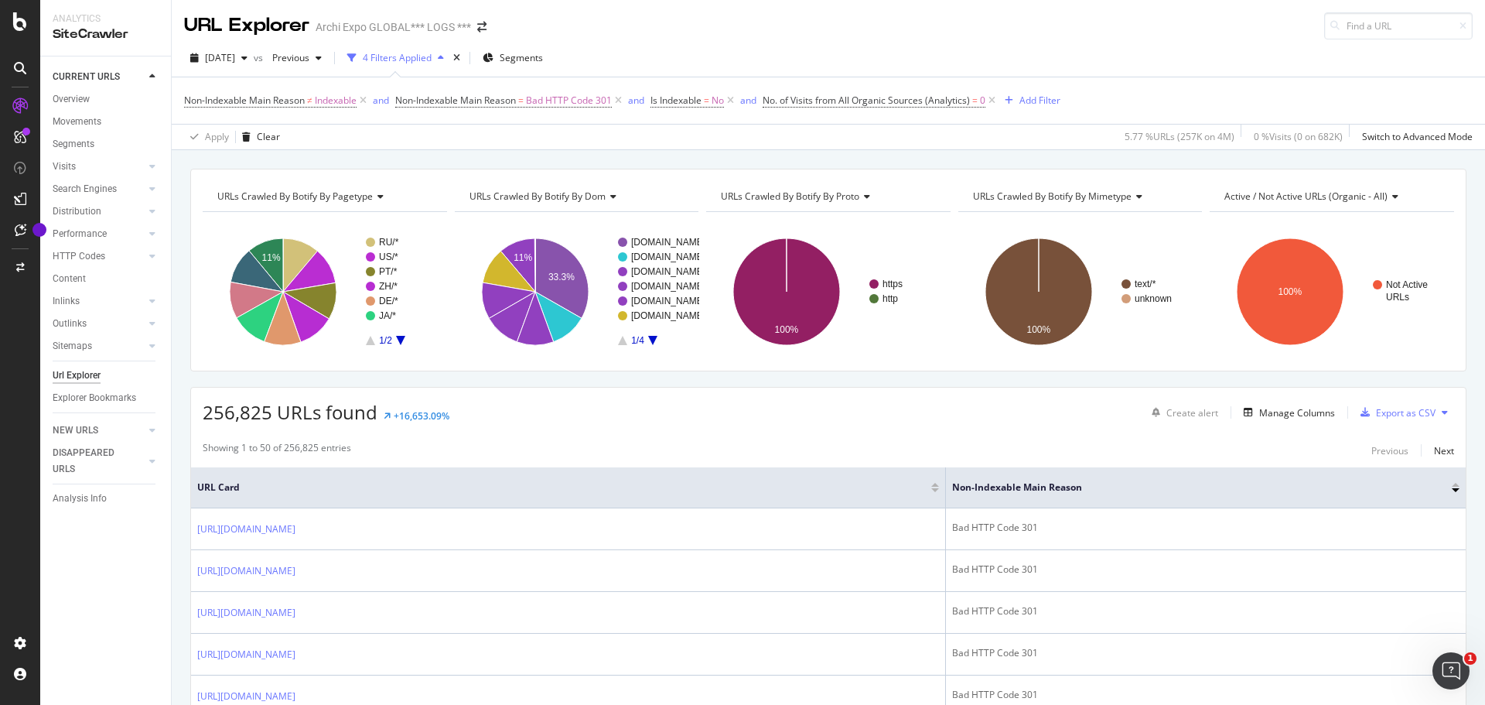
click at [852, 35] on div "URL Explorer Archi Expo GLOBAL*** LOGS ***" at bounding box center [828, 19] width 1313 height 39
click at [533, 60] on span "Segments" at bounding box center [521, 57] width 43 height 13
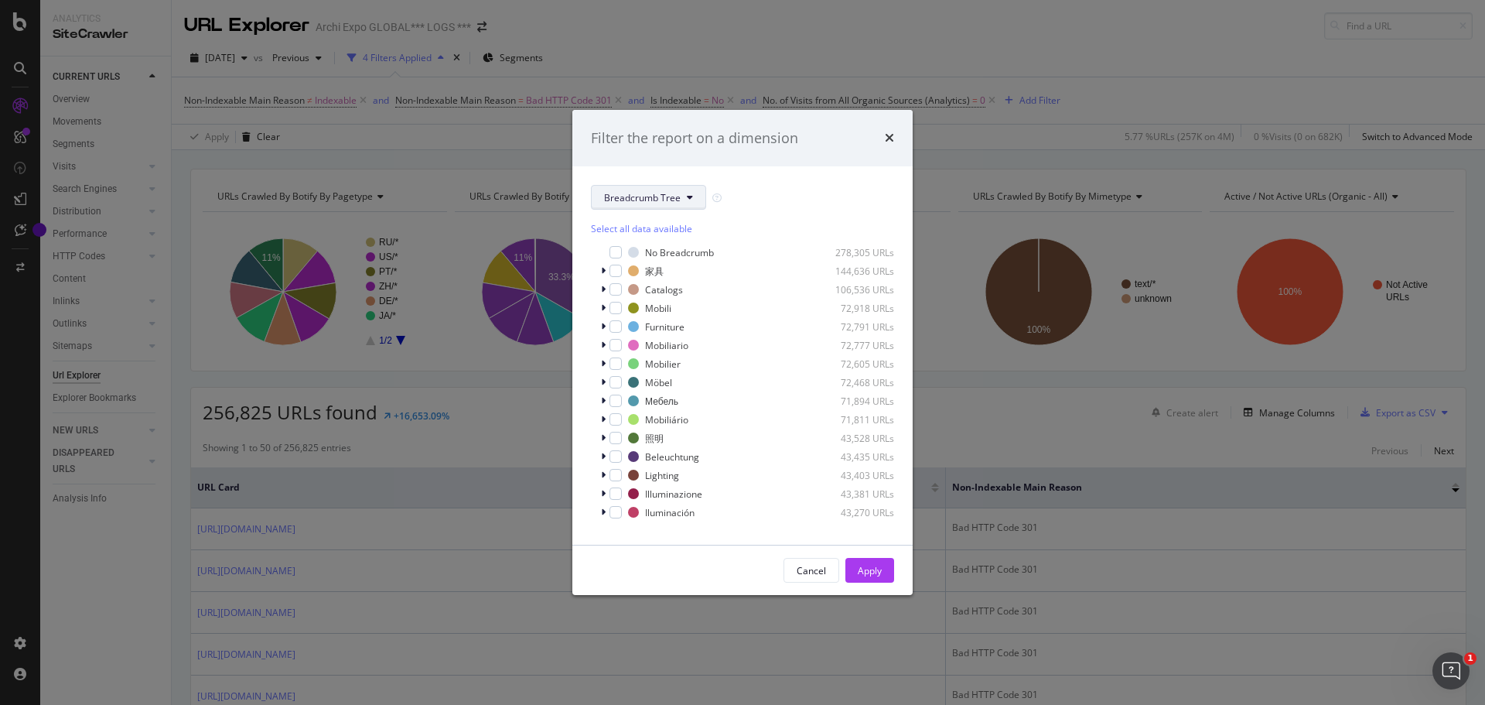
click at [665, 201] on span "Breadcrumb Tree" at bounding box center [642, 197] width 77 height 13
click at [659, 250] on span "pagetype" at bounding box center [654, 253] width 100 height 14
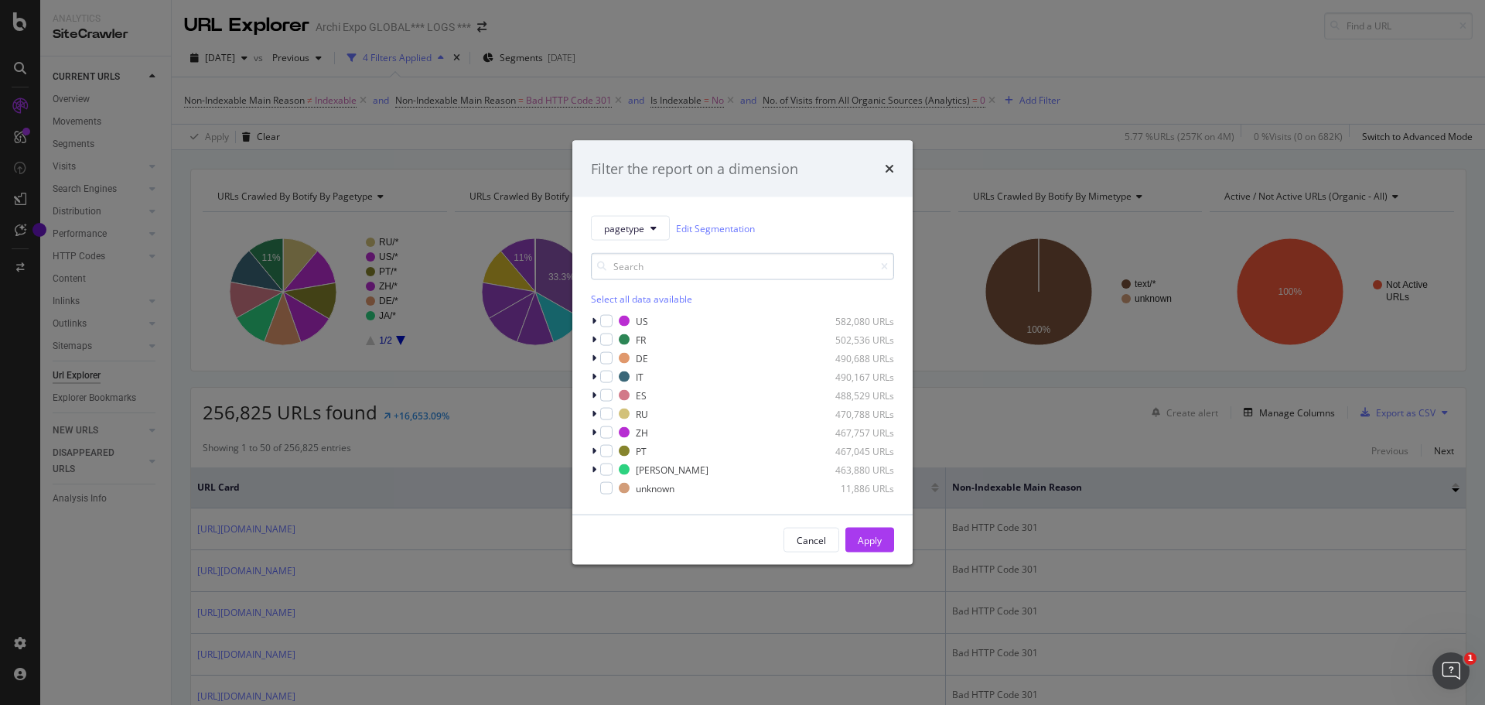
click at [695, 265] on input "modal" at bounding box center [742, 266] width 303 height 27
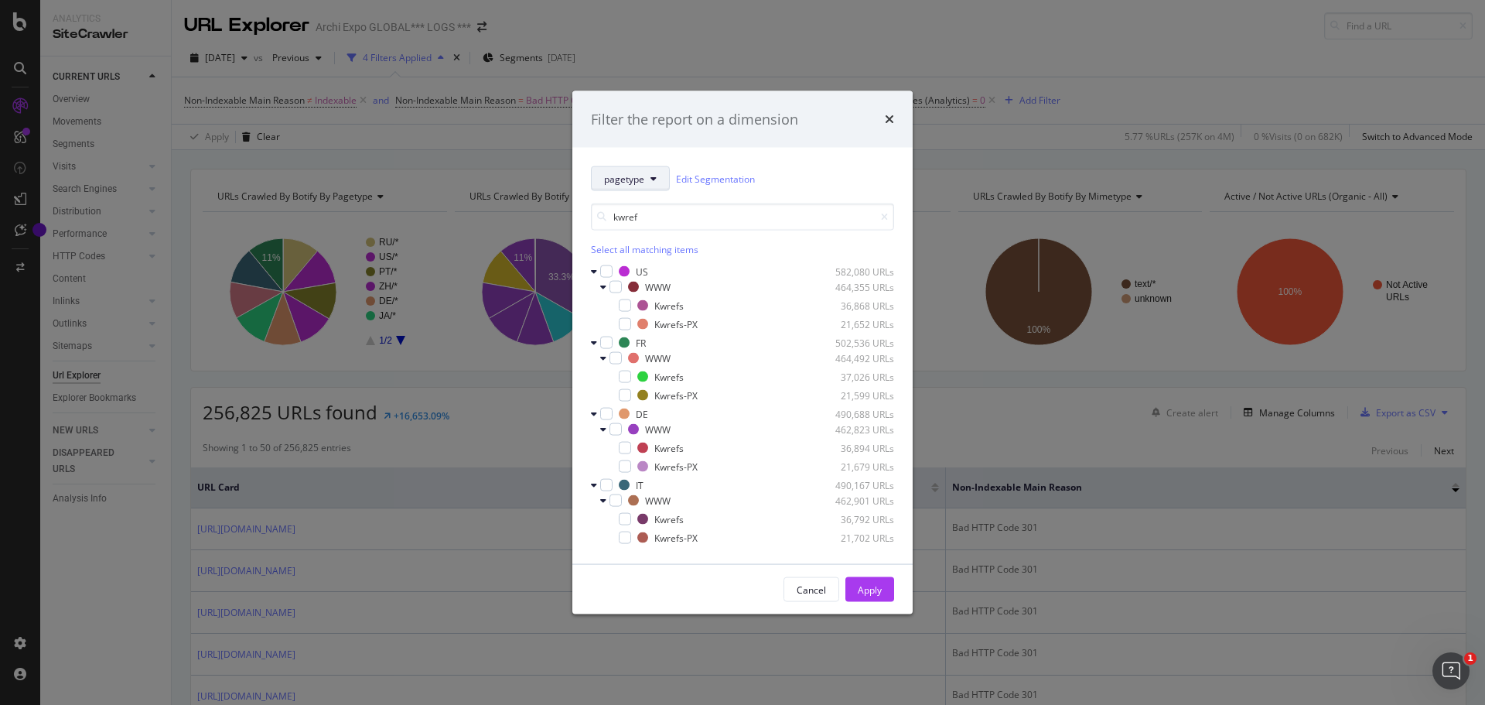
type input "kwref"
click at [647, 179] on button "pagetype" at bounding box center [630, 178] width 79 height 25
click at [656, 219] on input "kwref" at bounding box center [742, 216] width 303 height 27
click at [660, 247] on div "Select all matching items" at bounding box center [742, 249] width 303 height 13
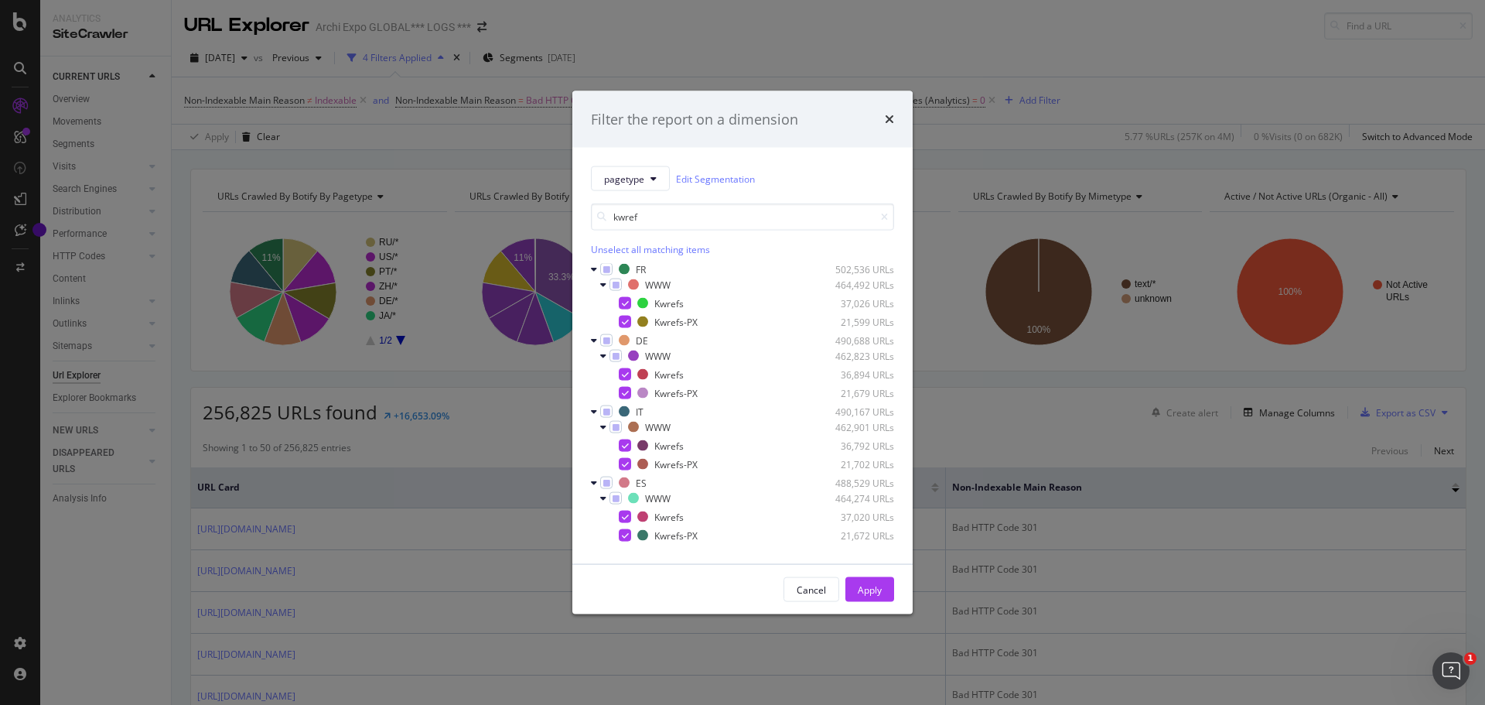
scroll to position [155, 0]
click at [869, 587] on div "Apply" at bounding box center [870, 588] width 24 height 13
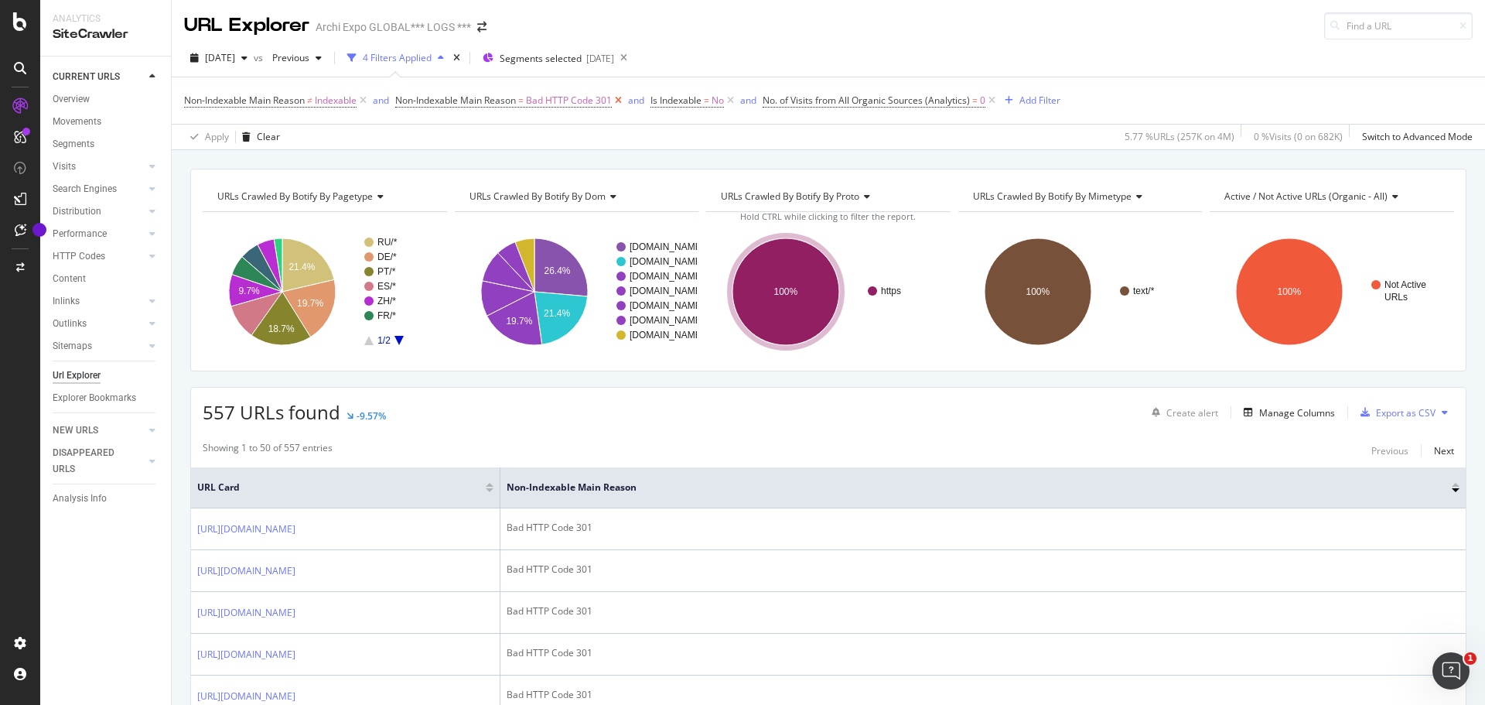
click at [620, 104] on icon at bounding box center [618, 100] width 13 height 15
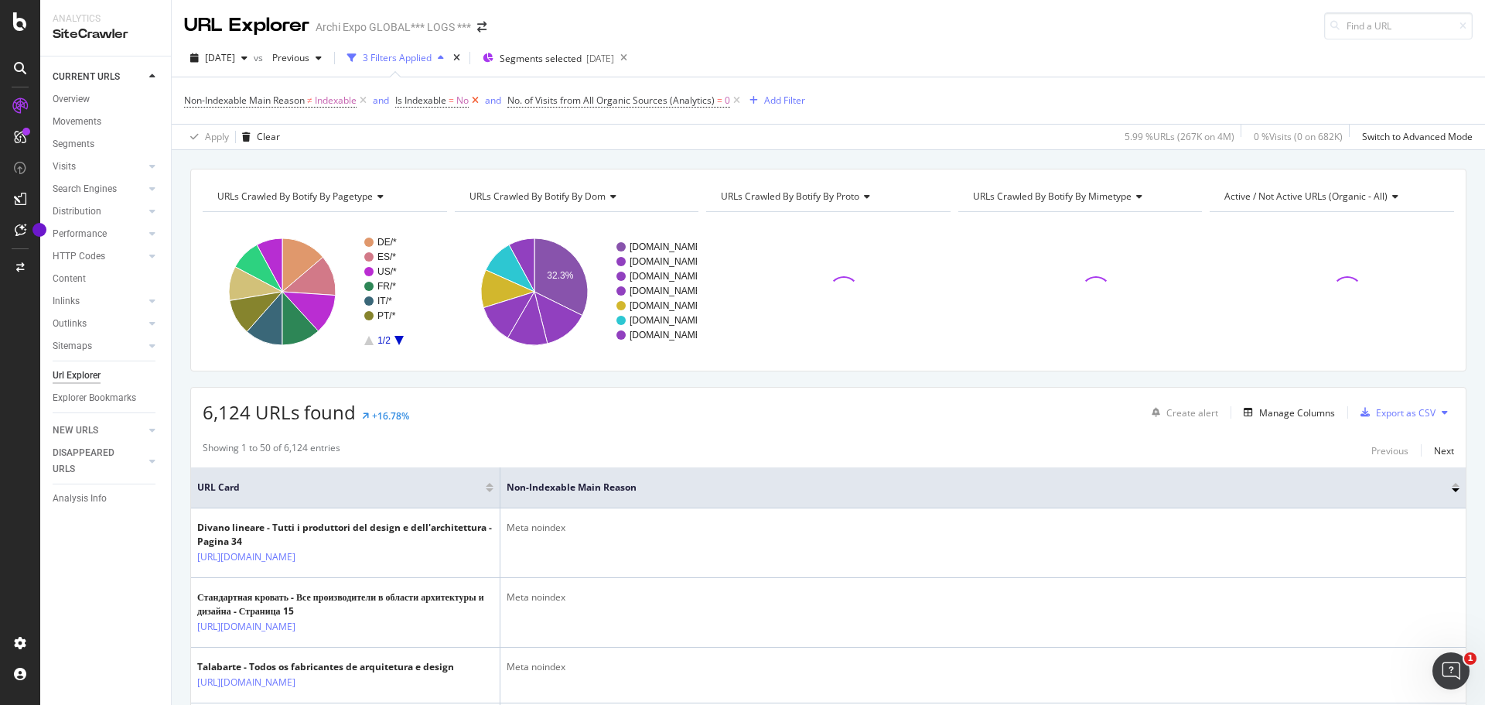
click at [479, 100] on icon at bounding box center [475, 100] width 13 height 15
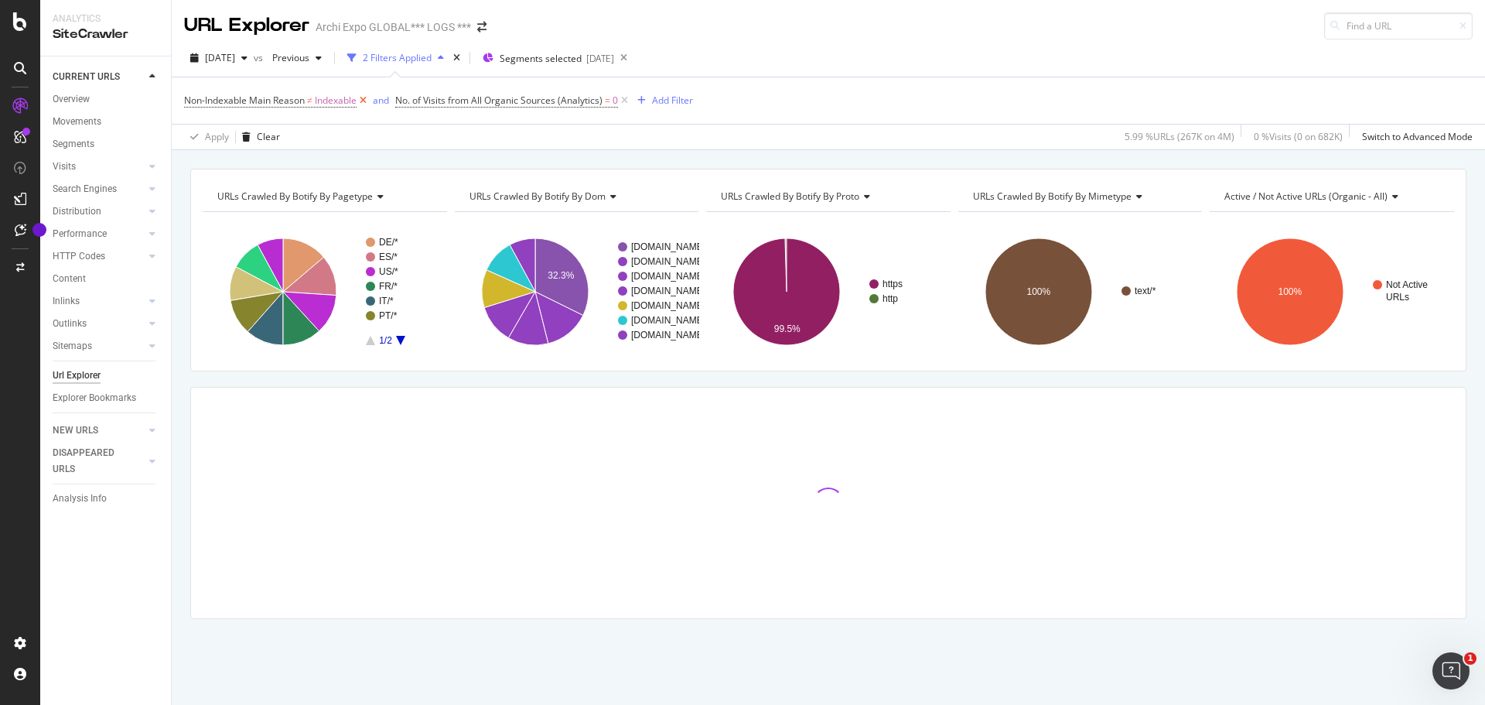
click at [364, 104] on icon at bounding box center [363, 100] width 13 height 15
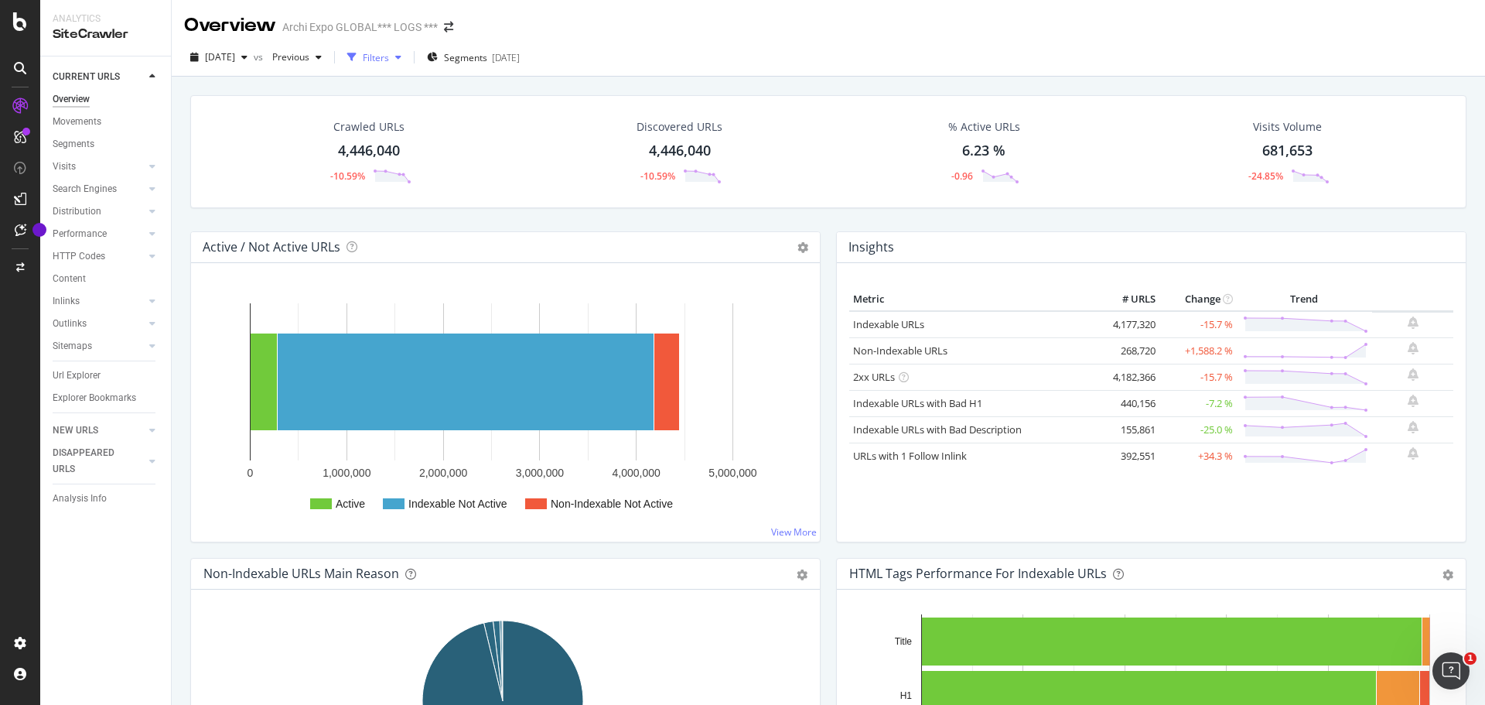
click at [389, 55] on div "Filters" at bounding box center [376, 57] width 26 height 13
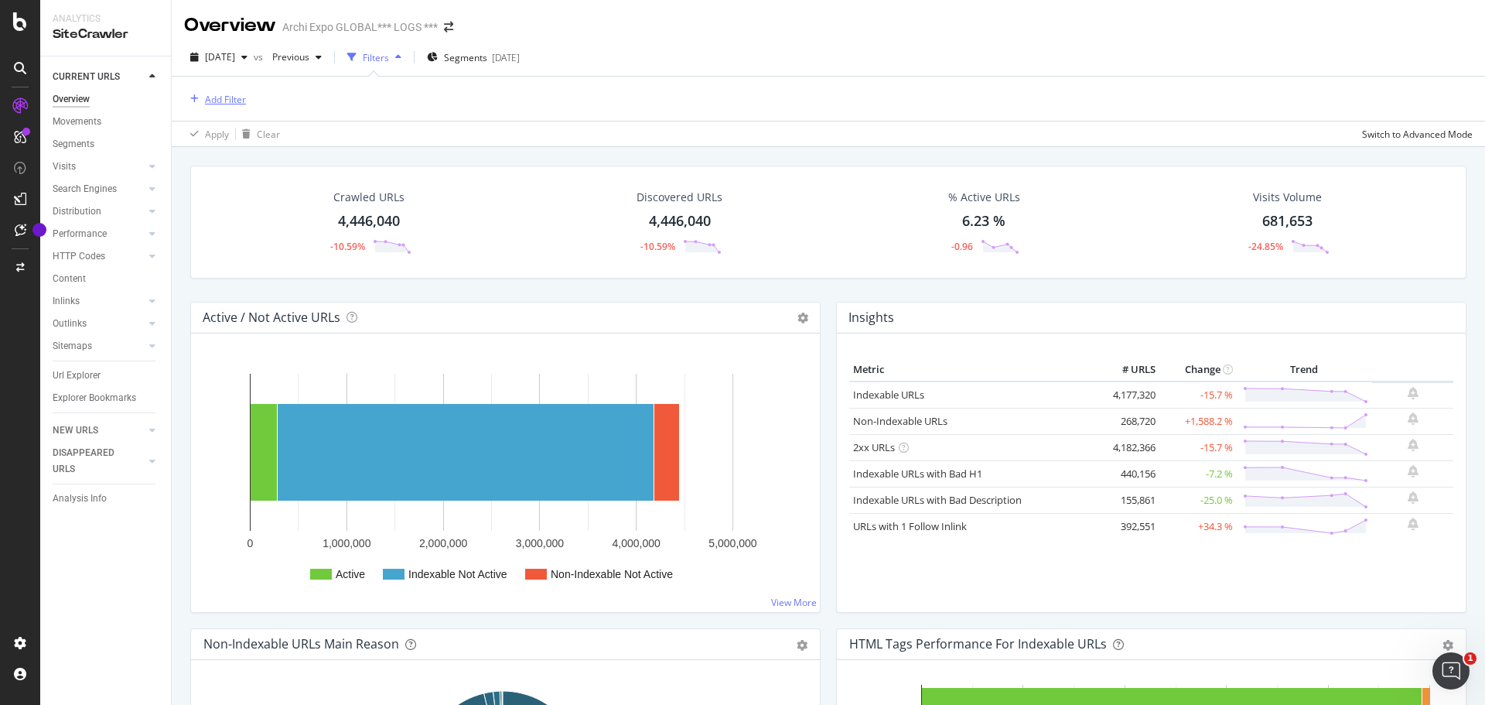
click at [229, 101] on div "Add Filter" at bounding box center [225, 99] width 41 height 13
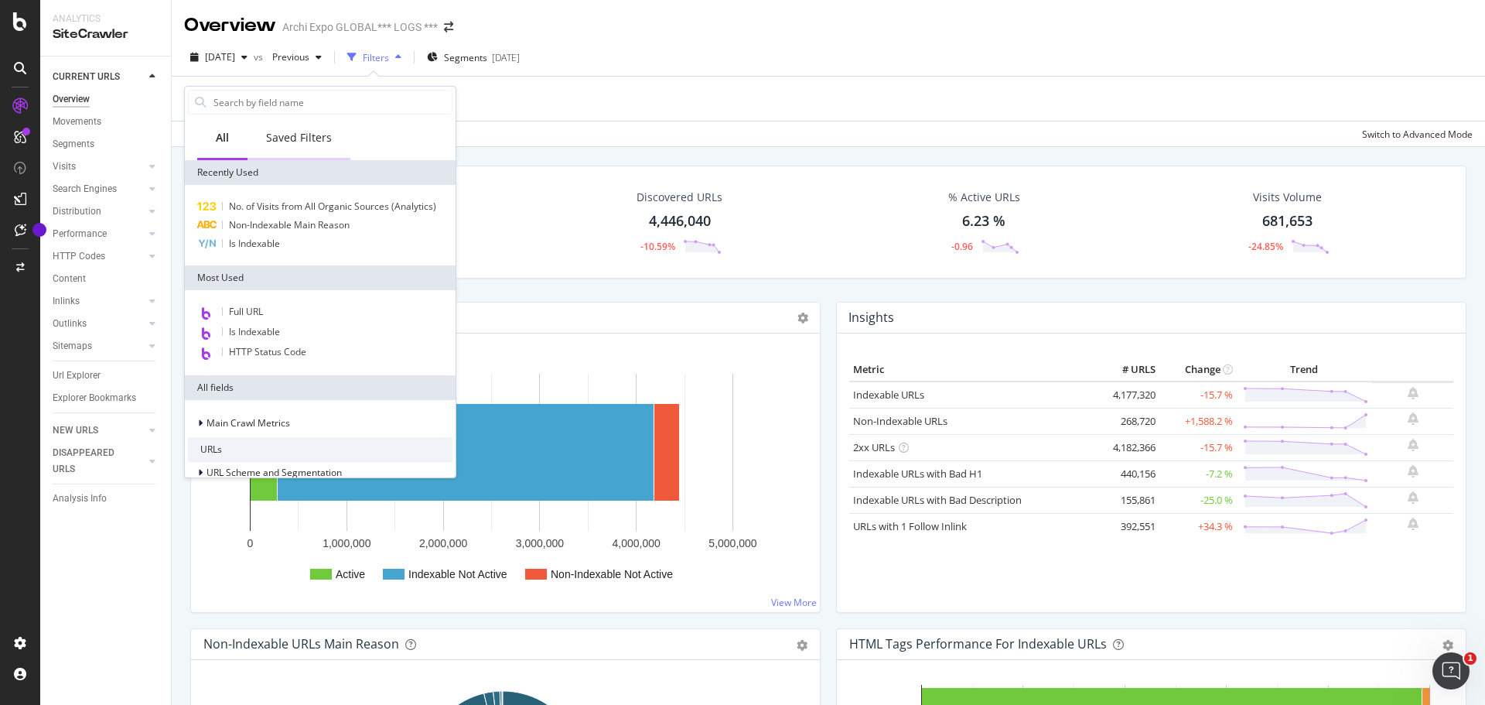
click at [290, 138] on div "Saved Filters" at bounding box center [299, 137] width 66 height 15
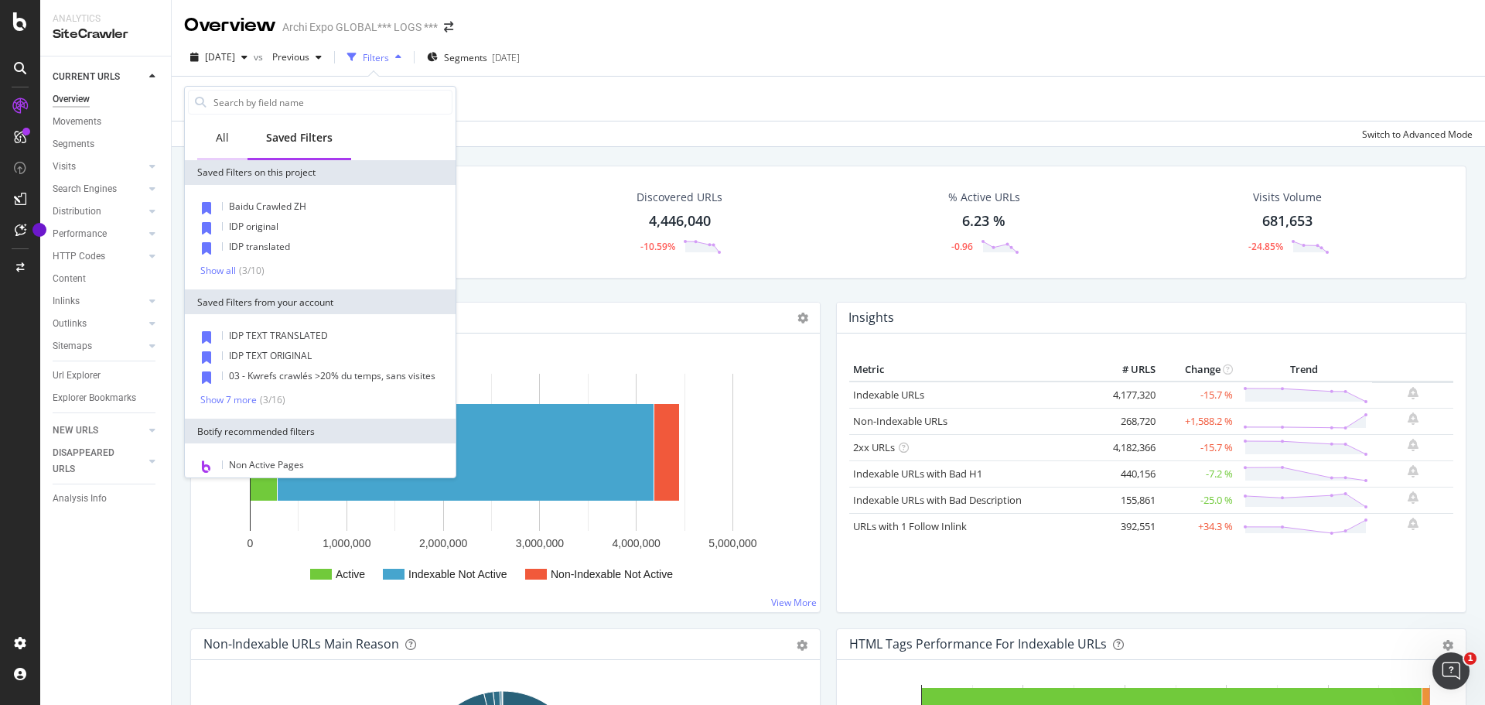
click at [217, 138] on div "All" at bounding box center [222, 137] width 13 height 15
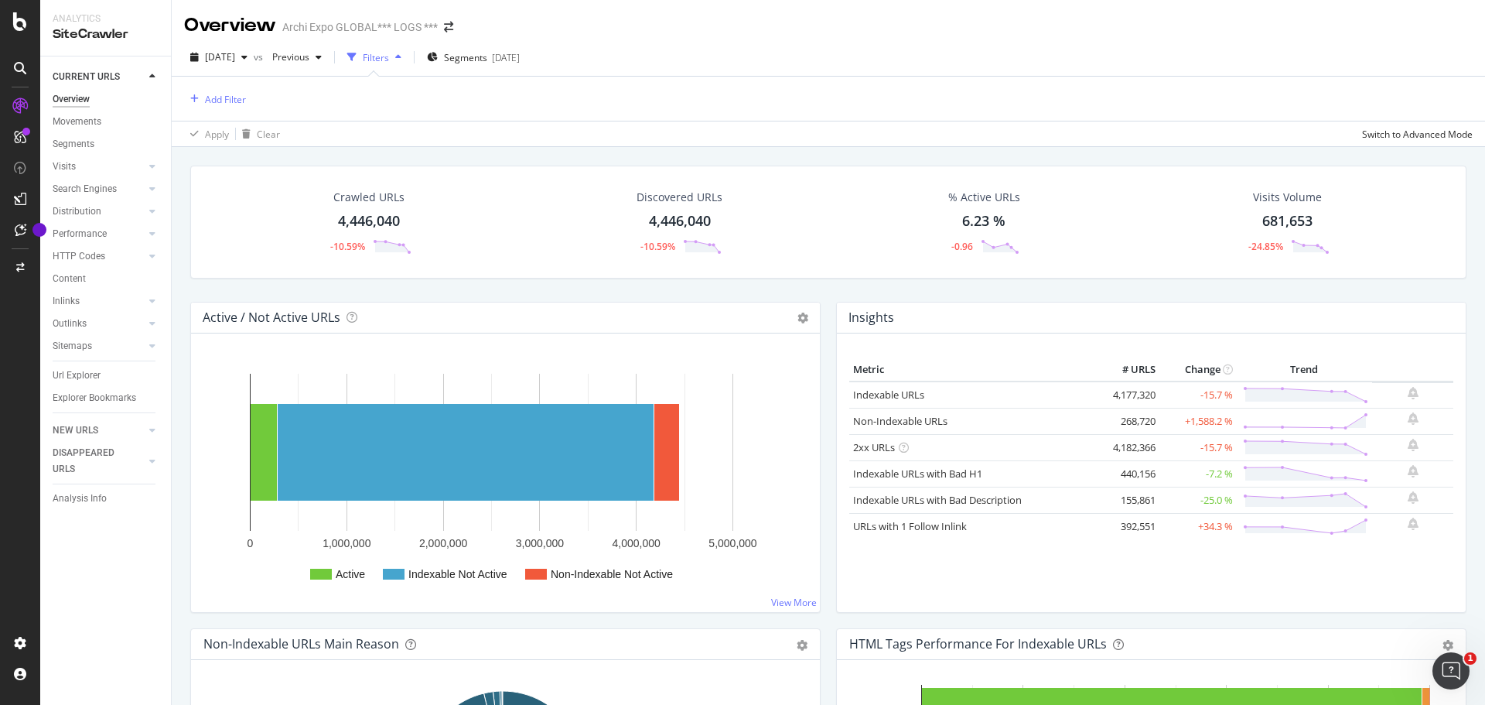
click at [615, 16] on div "Overview Archi Expo GLOBAL*** LOGS ***" at bounding box center [828, 19] width 1313 height 39
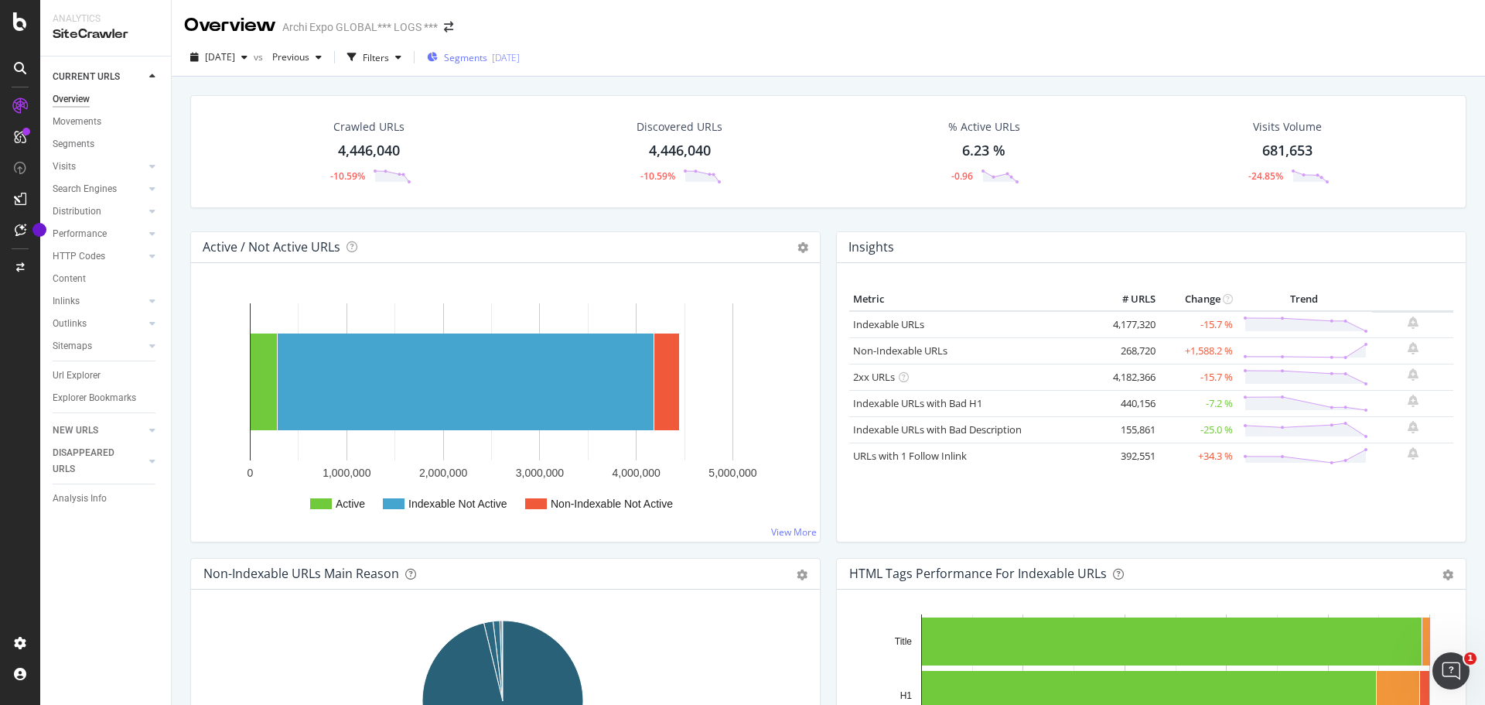
click at [479, 59] on span "Segments" at bounding box center [465, 57] width 43 height 13
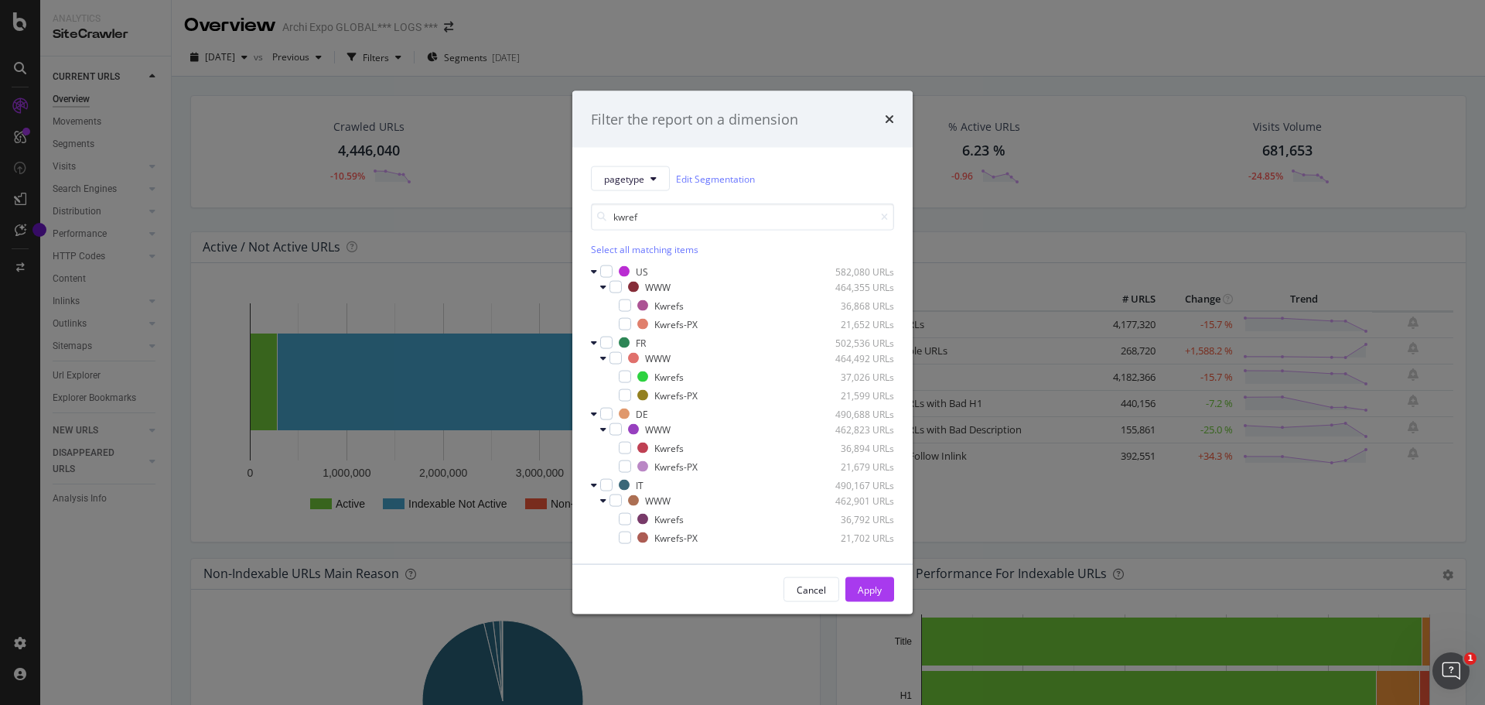
type input "kwref"
click at [647, 250] on div "Select all matching items" at bounding box center [742, 249] width 303 height 13
click at [862, 588] on div "Apply" at bounding box center [870, 588] width 24 height 13
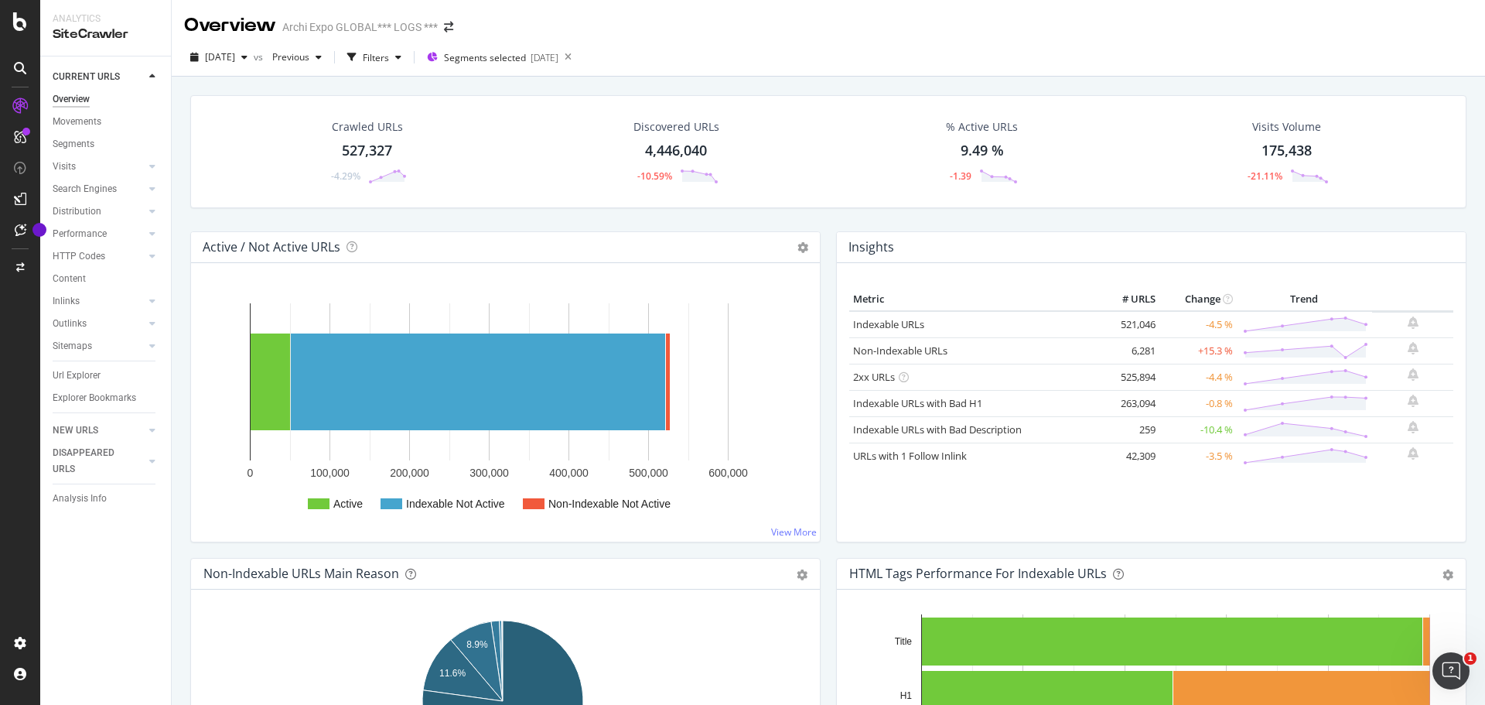
click at [1462, 362] on div "Insights Metric # URLS Change Trend Indexable URLs 521,046 -4.5 % Non-Indexable…" at bounding box center [1151, 394] width 646 height 326
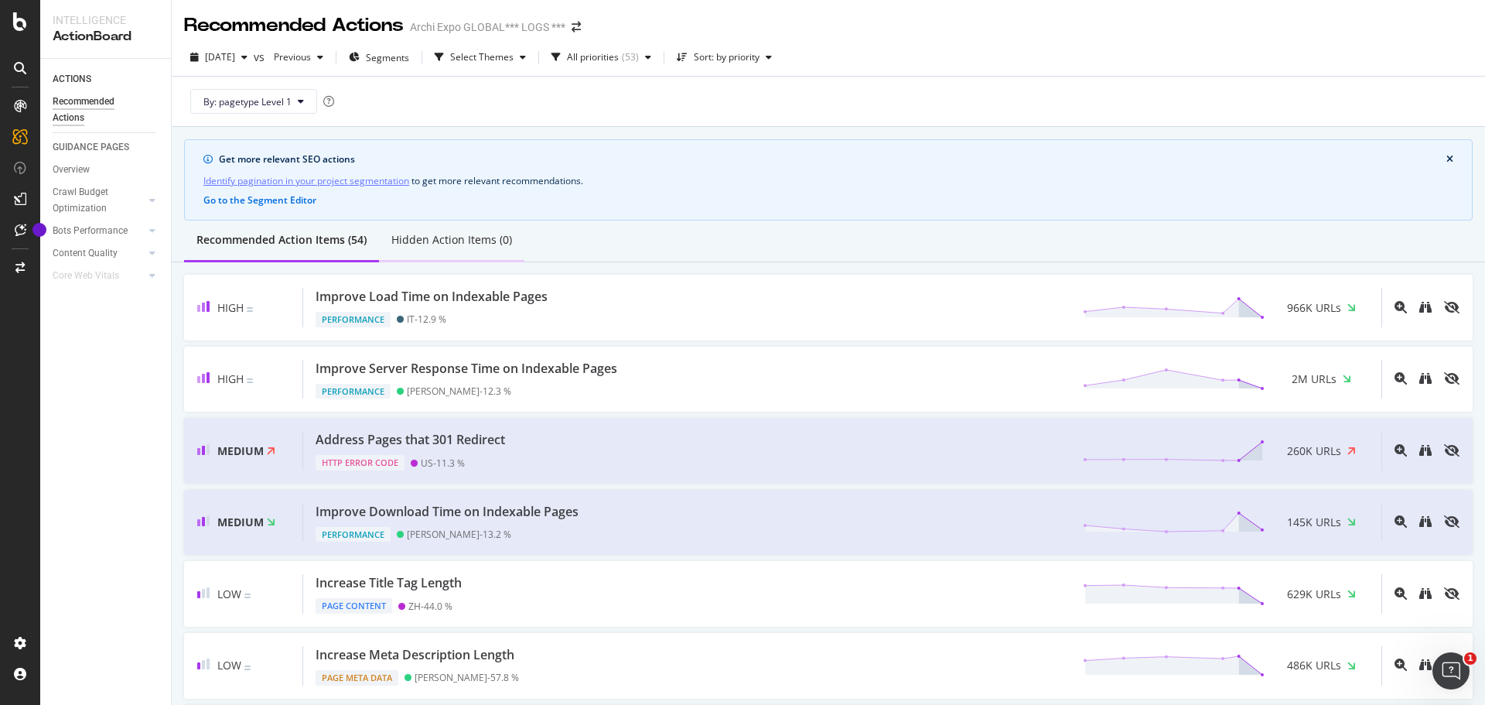
click at [483, 243] on div "Hidden Action Items (0)" at bounding box center [451, 239] width 121 height 15
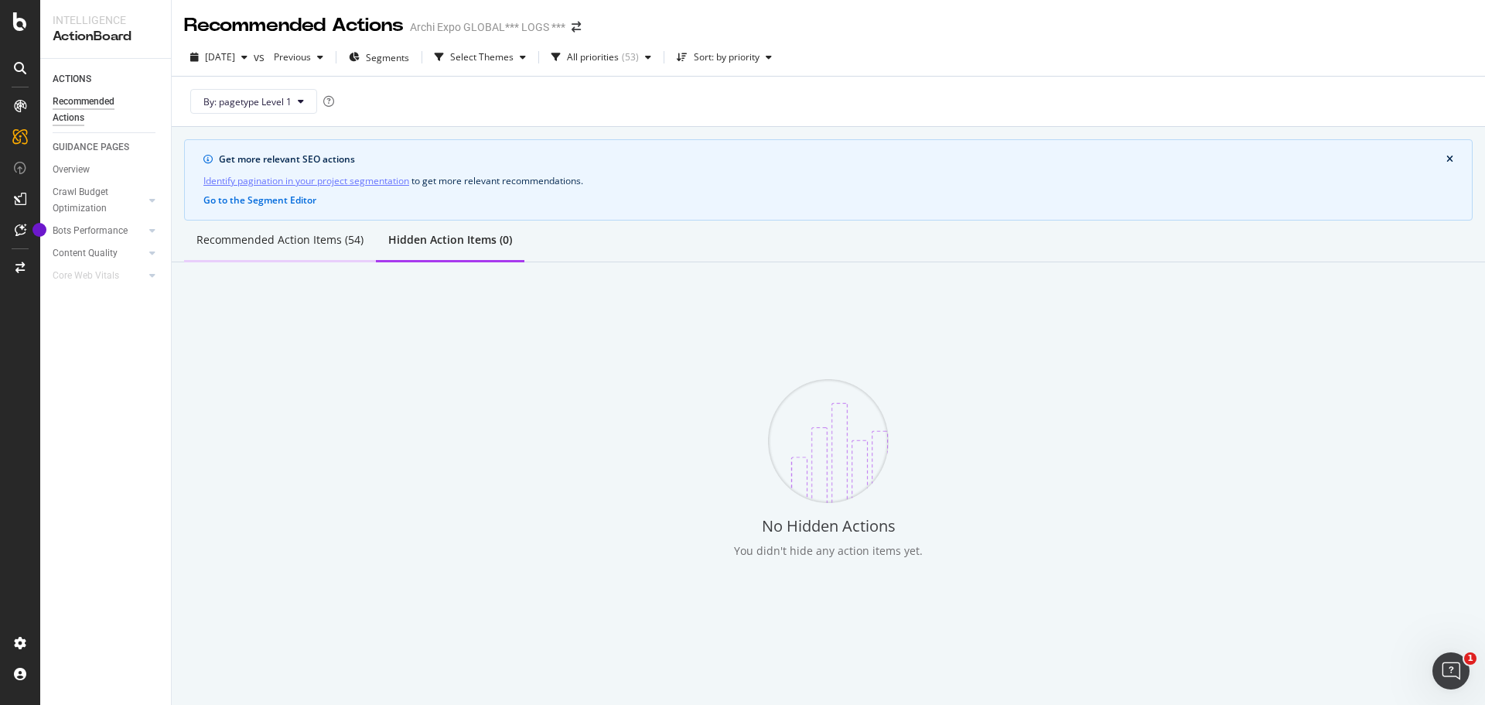
click at [282, 241] on div "Recommended Action Items (54)" at bounding box center [279, 239] width 167 height 15
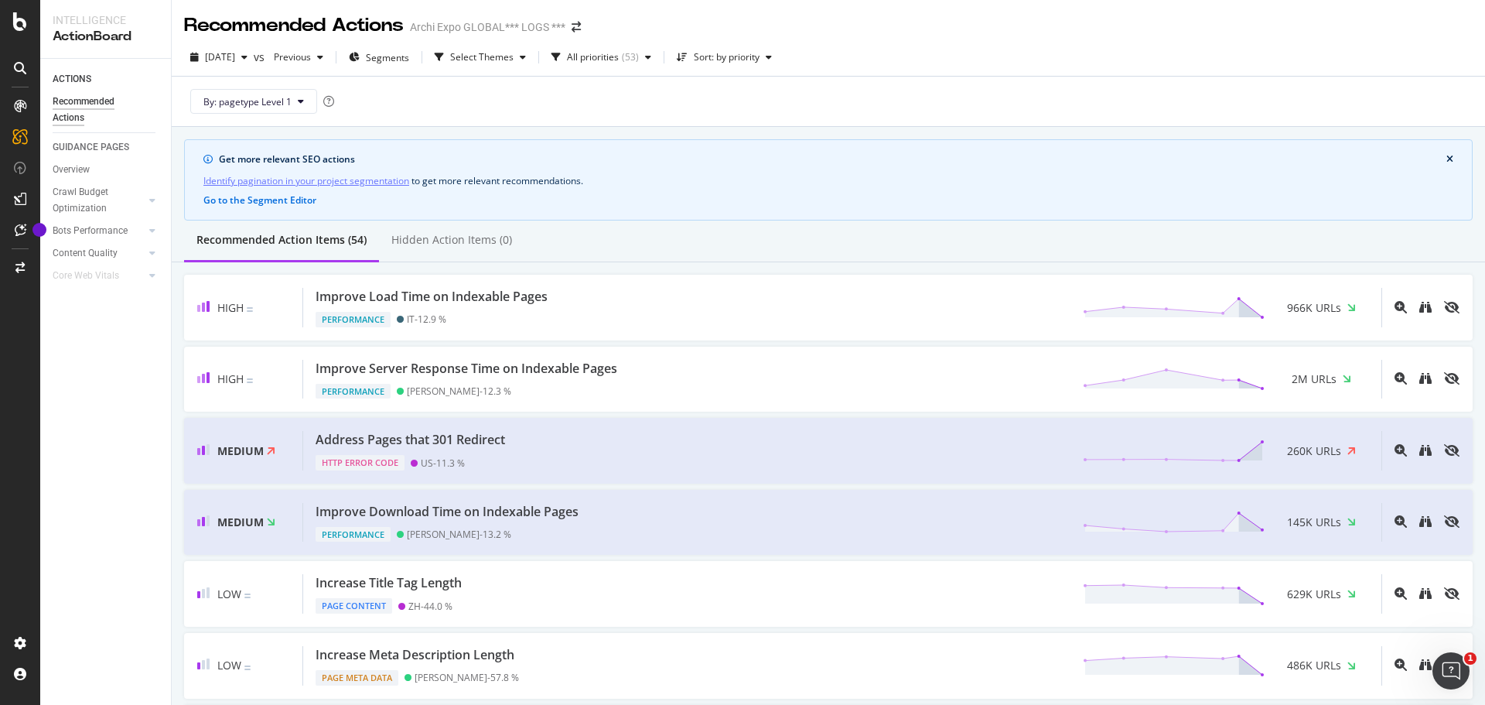
scroll to position [155, 0]
